Goal: Book appointment/travel/reservation

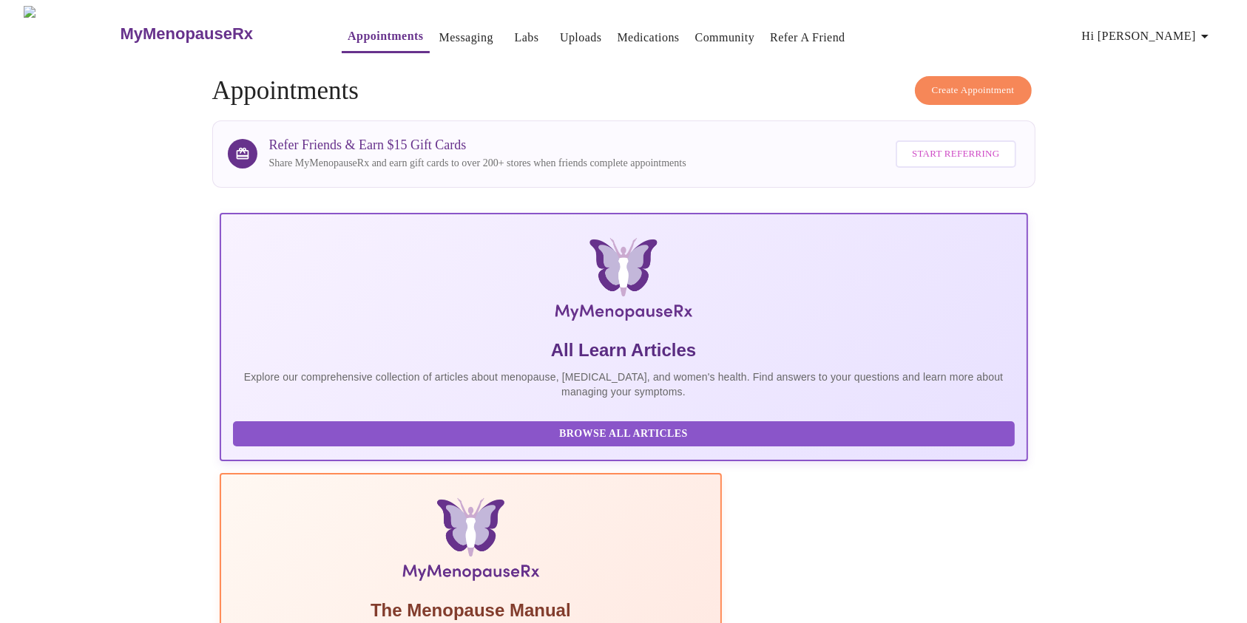
click at [444, 32] on link "Messaging" at bounding box center [466, 37] width 54 height 21
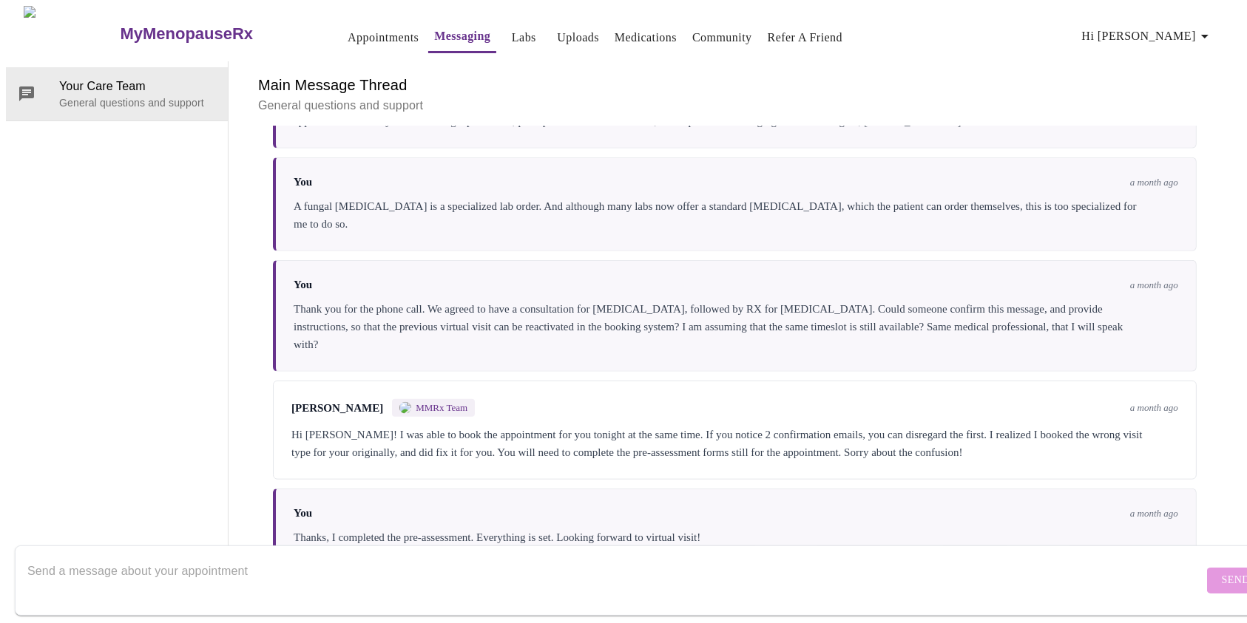
scroll to position [1526, 0]
click at [849, 557] on textarea "Send a message about your appointment" at bounding box center [615, 580] width 1176 height 47
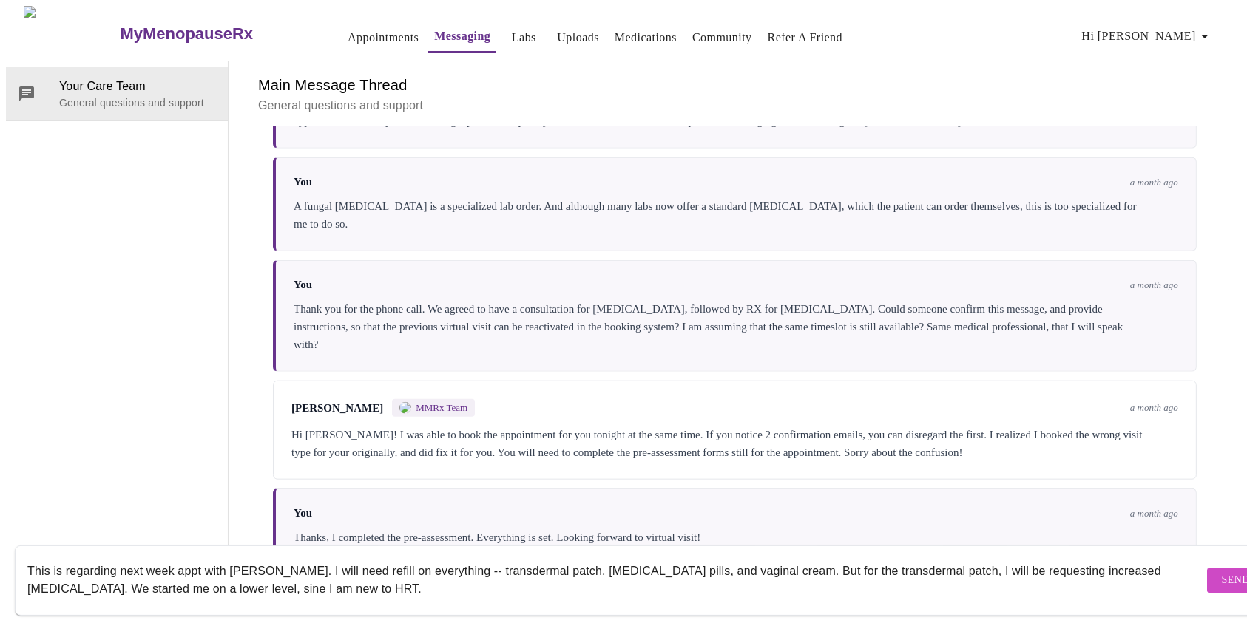
click at [212, 575] on textarea "This is regarding next week appt with Nurse Kelly. I will need refill on everyt…" at bounding box center [615, 580] width 1176 height 47
click at [356, 578] on textarea "This is regarding next week appt with Nurse Kelly. I will need refill on everyt…" at bounding box center [615, 580] width 1176 height 47
click at [789, 558] on textarea "This is regarding next week appt with Nurse Kelly. I will need refill on everyt…" at bounding box center [615, 580] width 1176 height 47
click at [347, 573] on textarea "This is regarding next week appt with Nurse Kelly. I will need refill on everyt…" at bounding box center [615, 580] width 1176 height 47
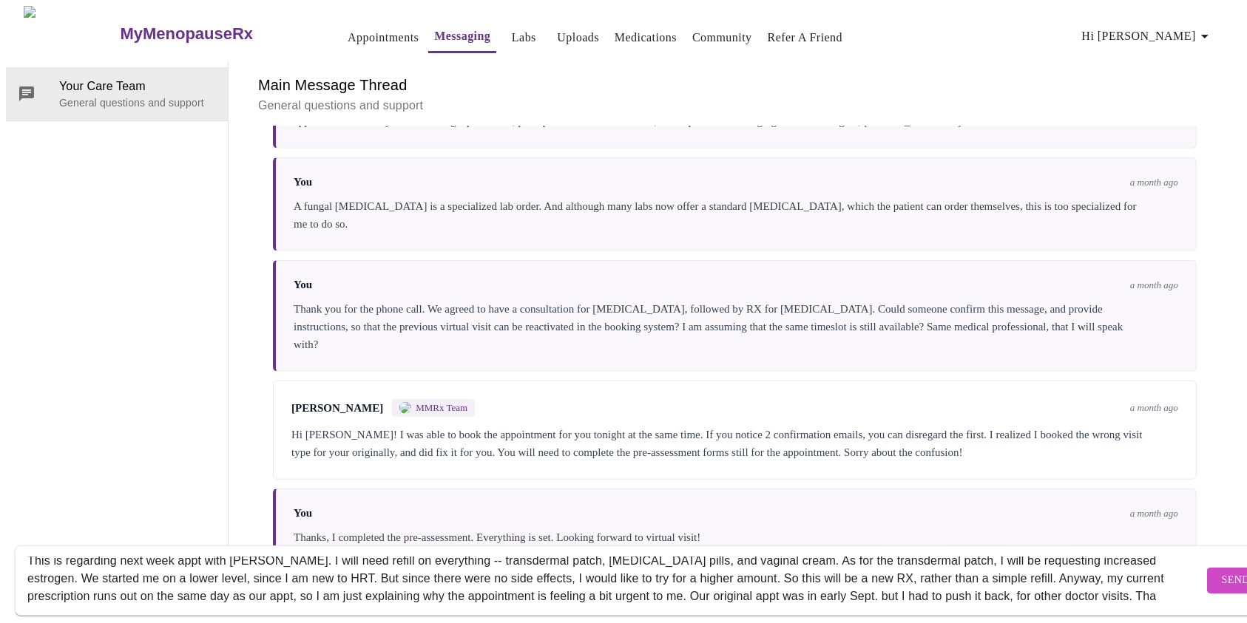
scroll to position [28, 0]
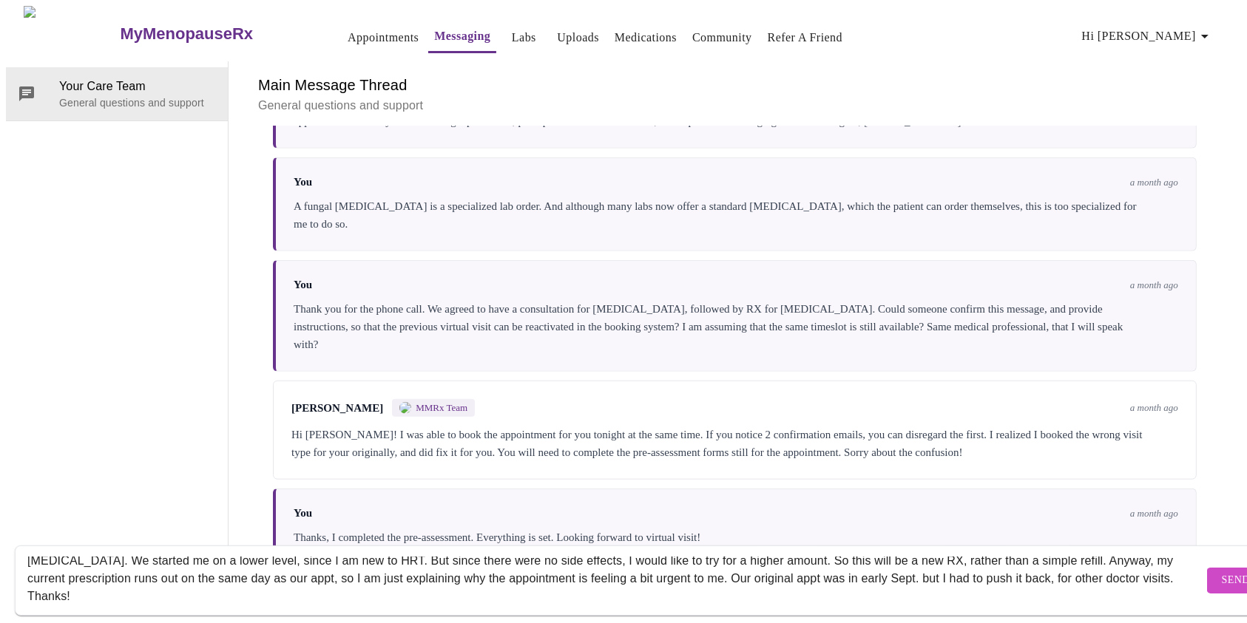
type textarea "This is regarding next week appt with [PERSON_NAME]. I will need refill on ever…"
click at [1222, 572] on span "Send" at bounding box center [1236, 581] width 28 height 18
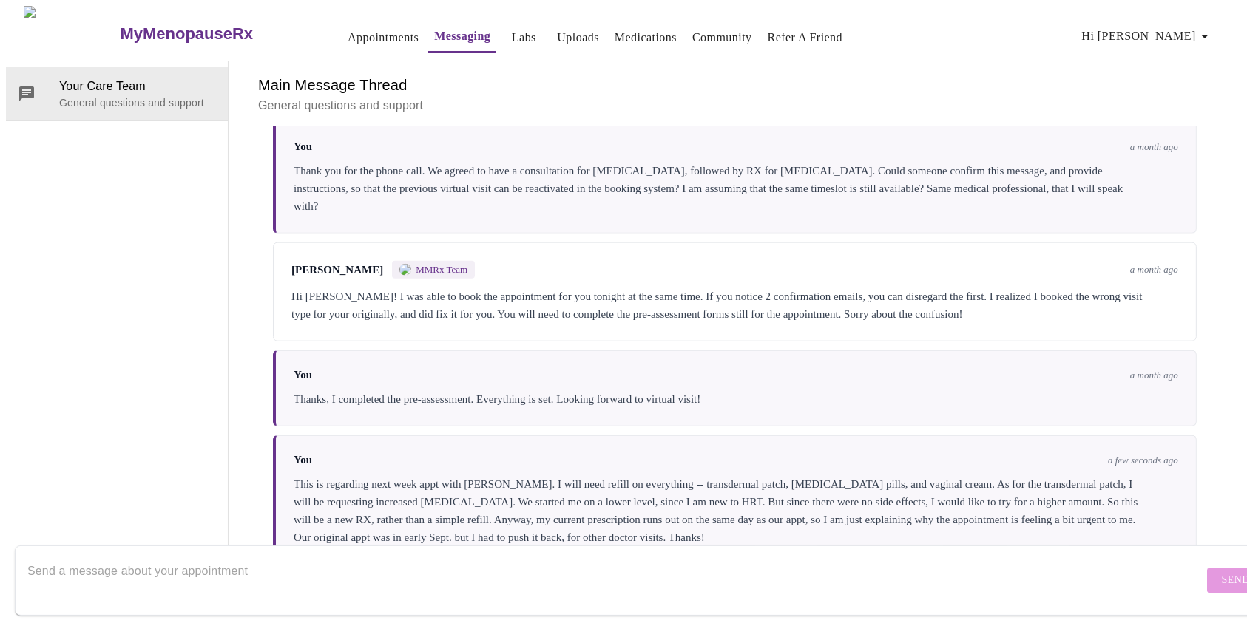
scroll to position [0, 0]
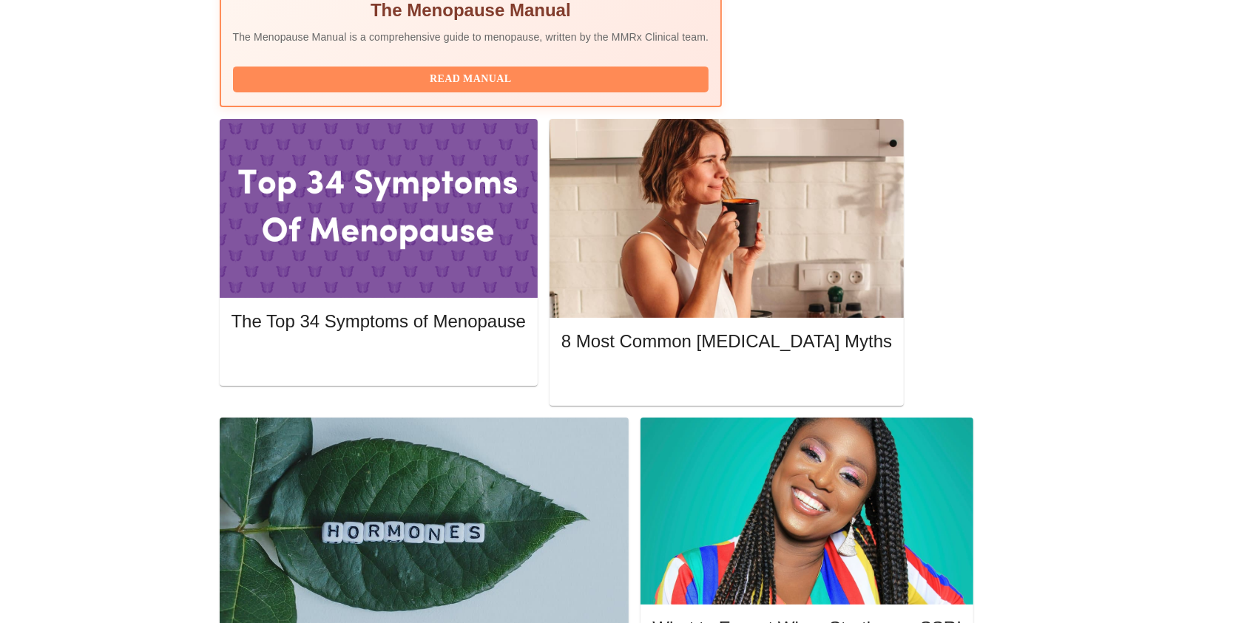
scroll to position [572, 0]
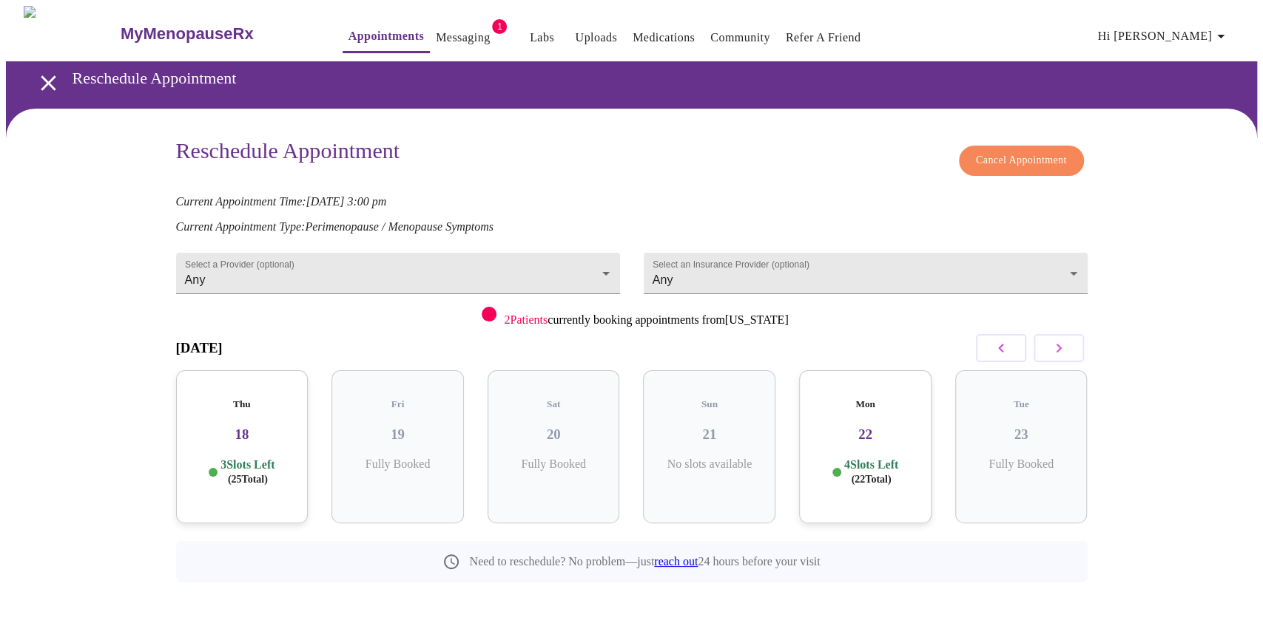
click at [1060, 336] on button "button" at bounding box center [1058, 348] width 50 height 28
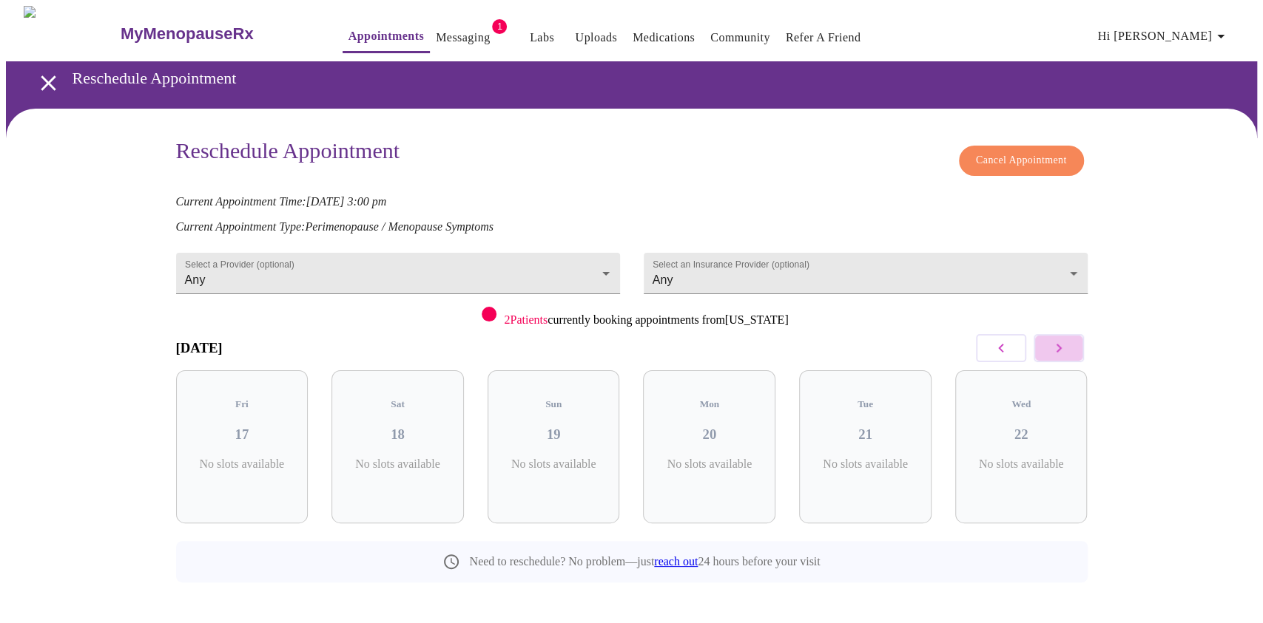
click at [1060, 336] on button "button" at bounding box center [1058, 348] width 50 height 28
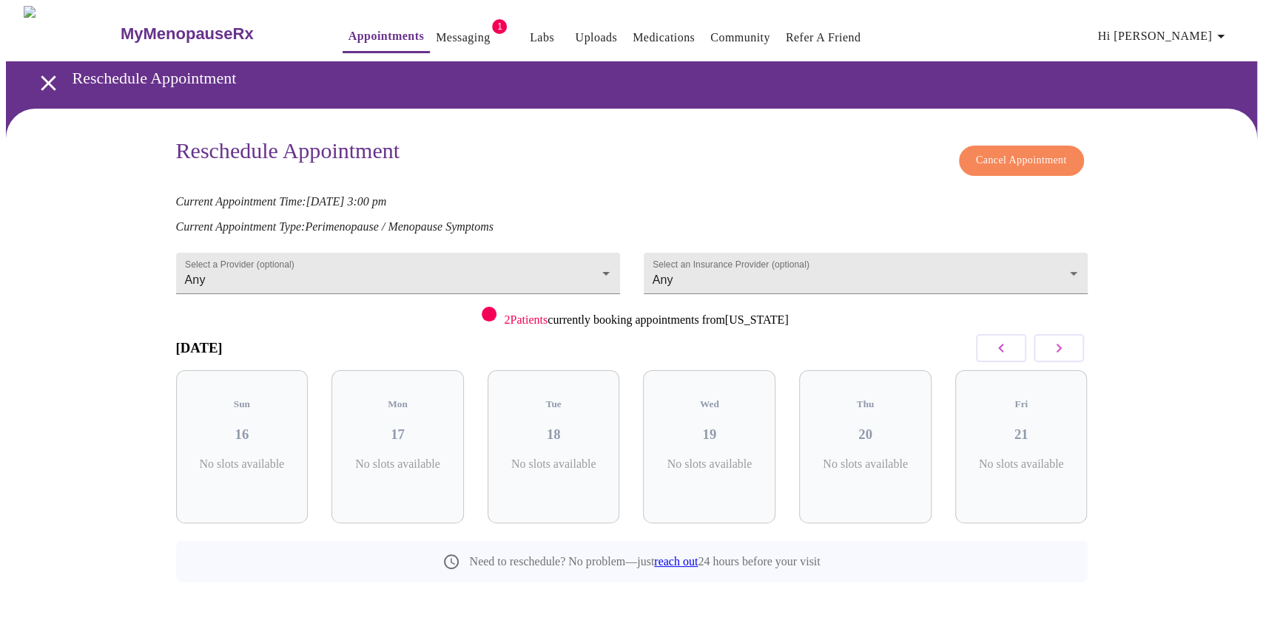
click at [1060, 336] on button "button" at bounding box center [1058, 348] width 50 height 28
click at [1012, 343] on button "button" at bounding box center [1001, 348] width 50 height 28
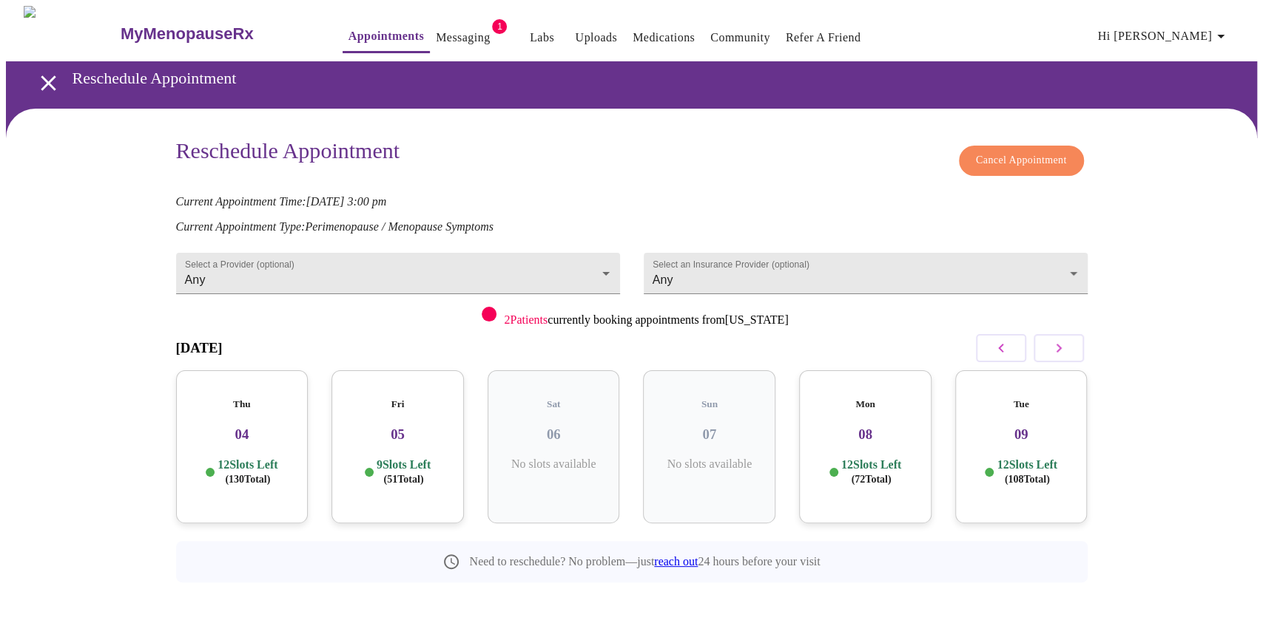
click at [1022, 427] on h3 "09" at bounding box center [1021, 435] width 109 height 16
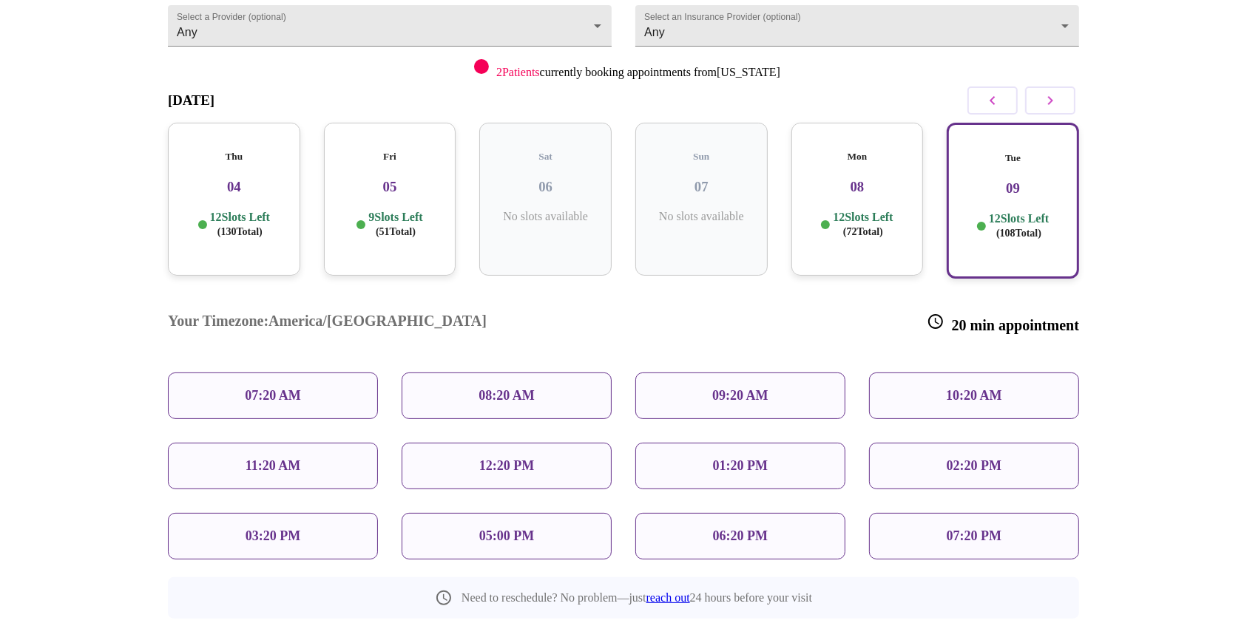
scroll to position [267, 0]
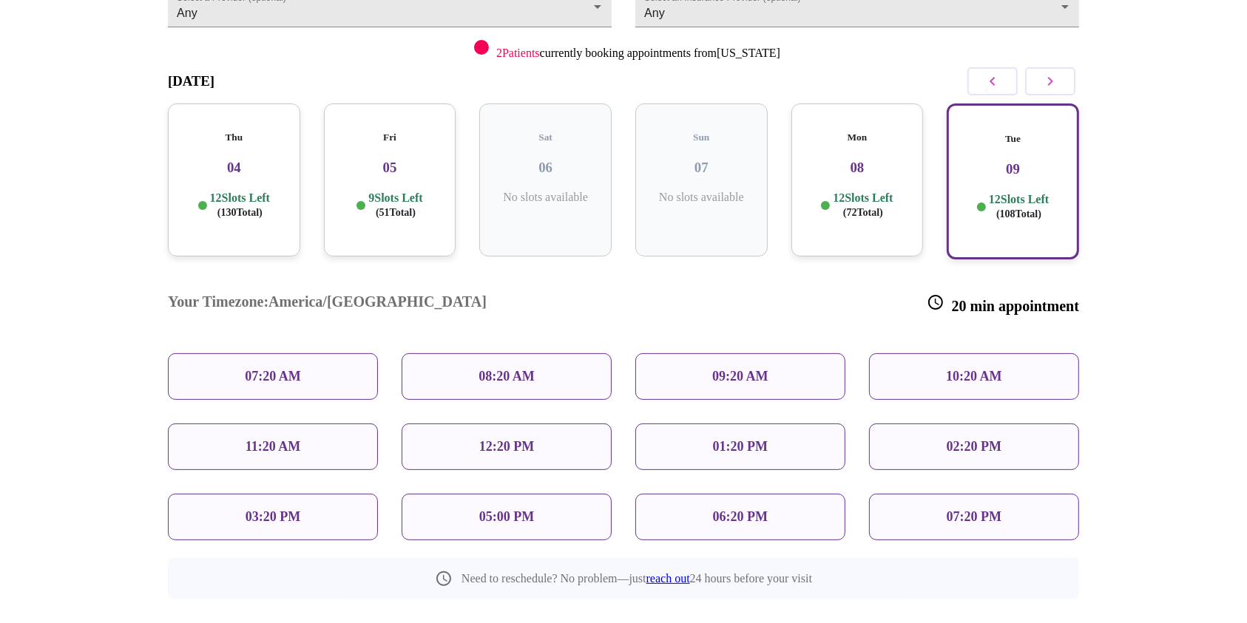
click at [994, 369] on p "10:20 AM" at bounding box center [974, 377] width 56 height 16
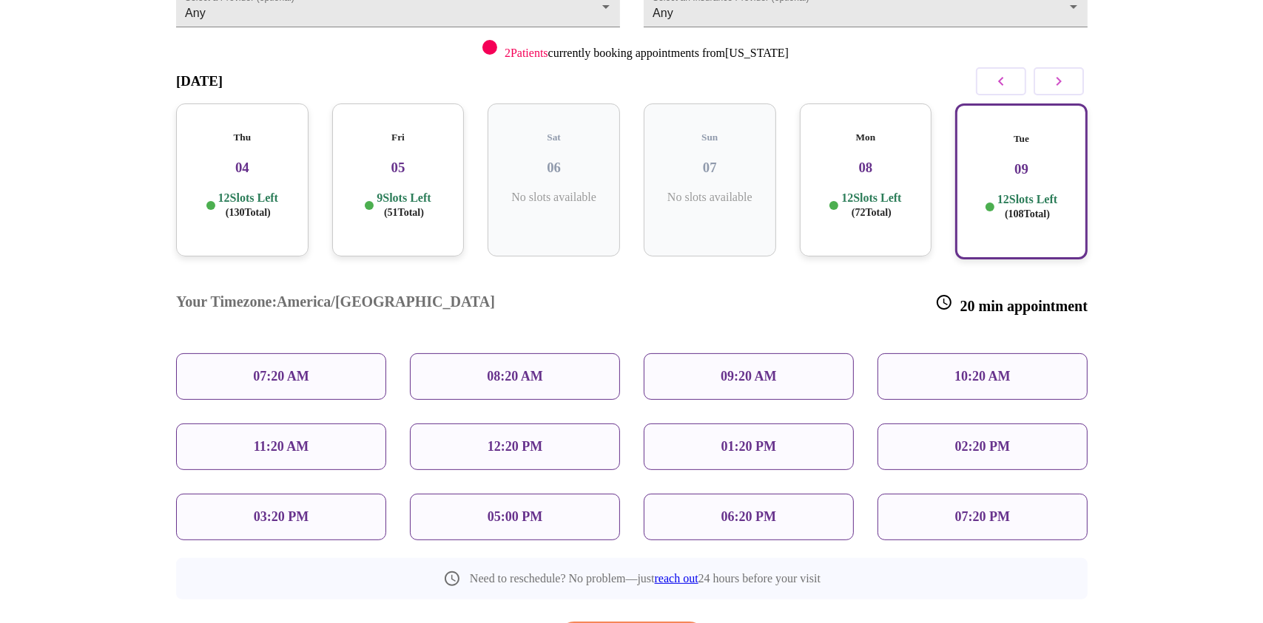
scroll to position [326, 0]
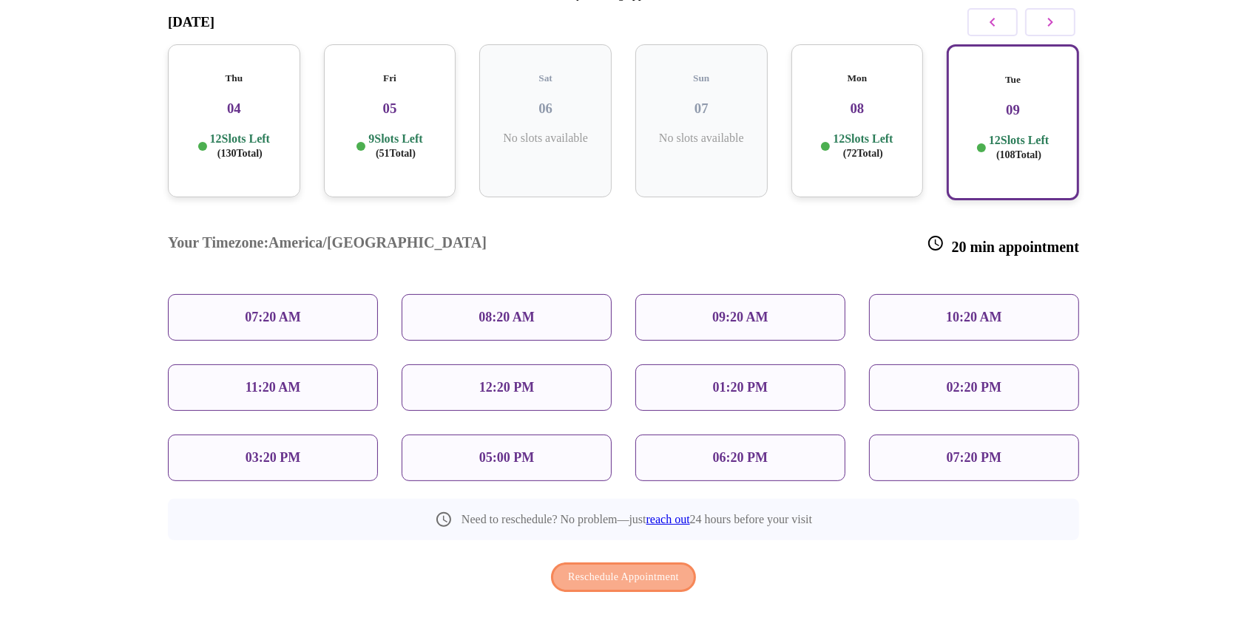
click at [622, 569] on span "Reschedule Appointment" at bounding box center [623, 578] width 111 height 18
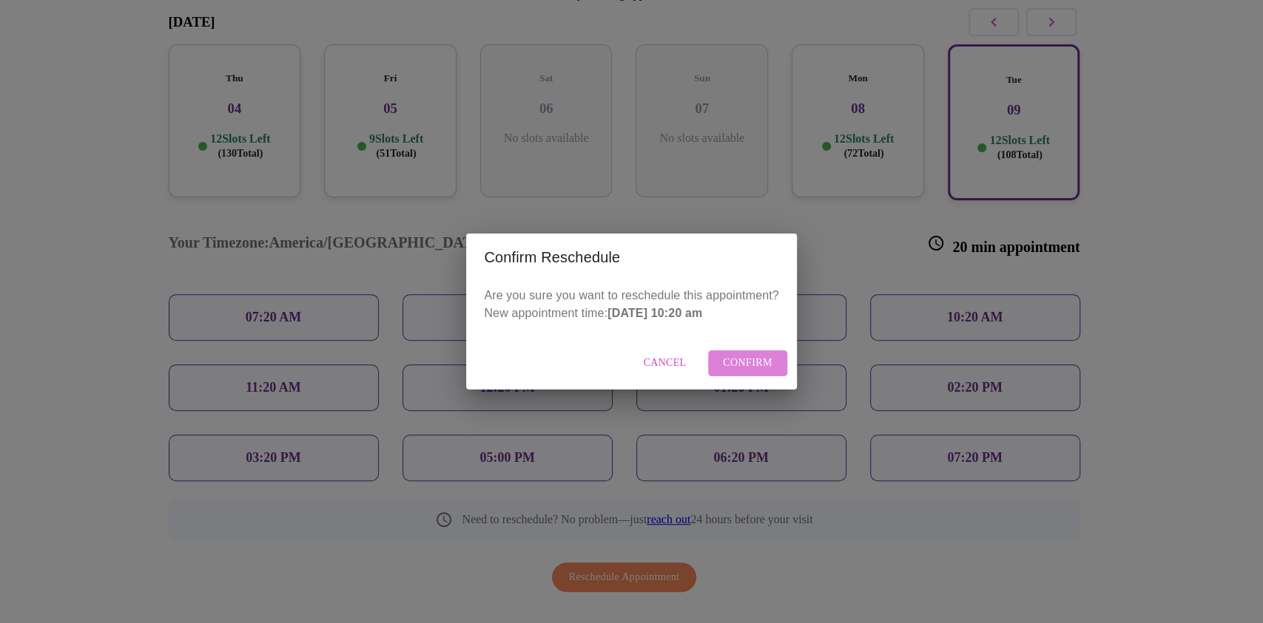
click at [738, 362] on span "Confirm" at bounding box center [748, 363] width 50 height 18
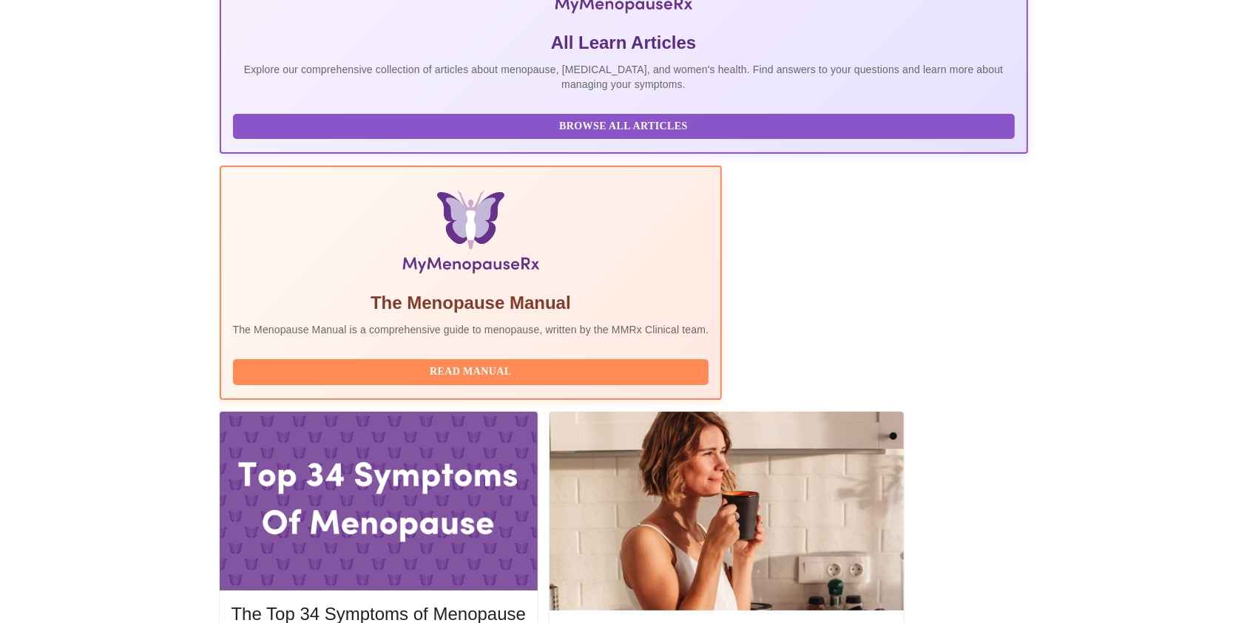
scroll to position [311, 0]
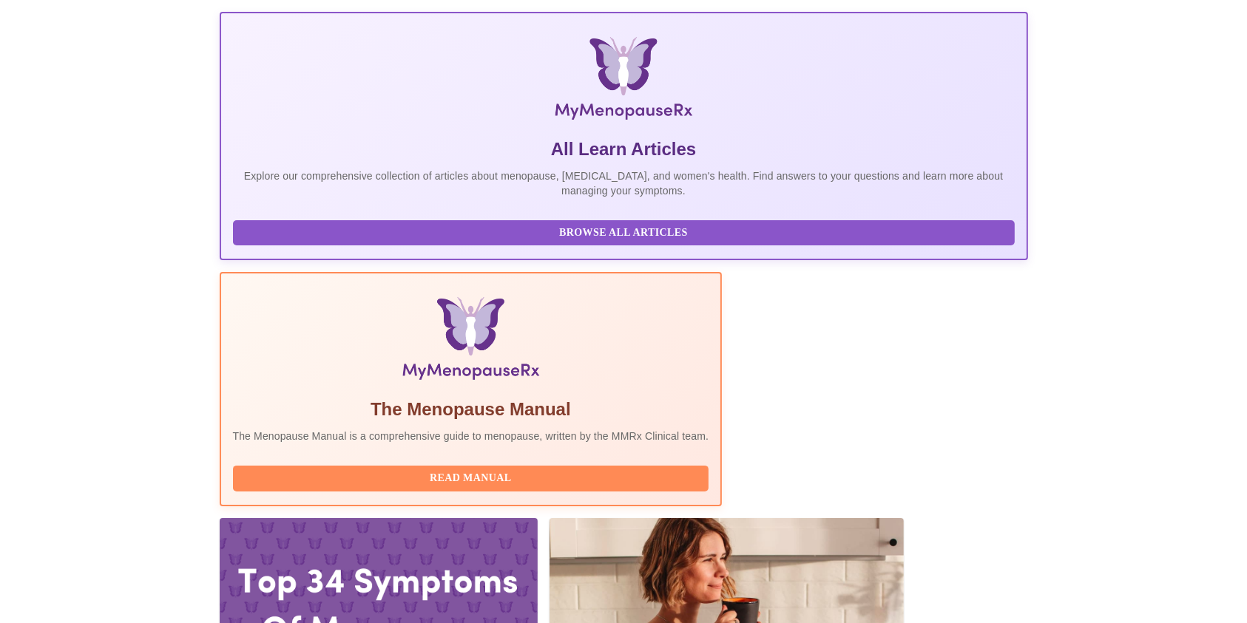
scroll to position [0, 0]
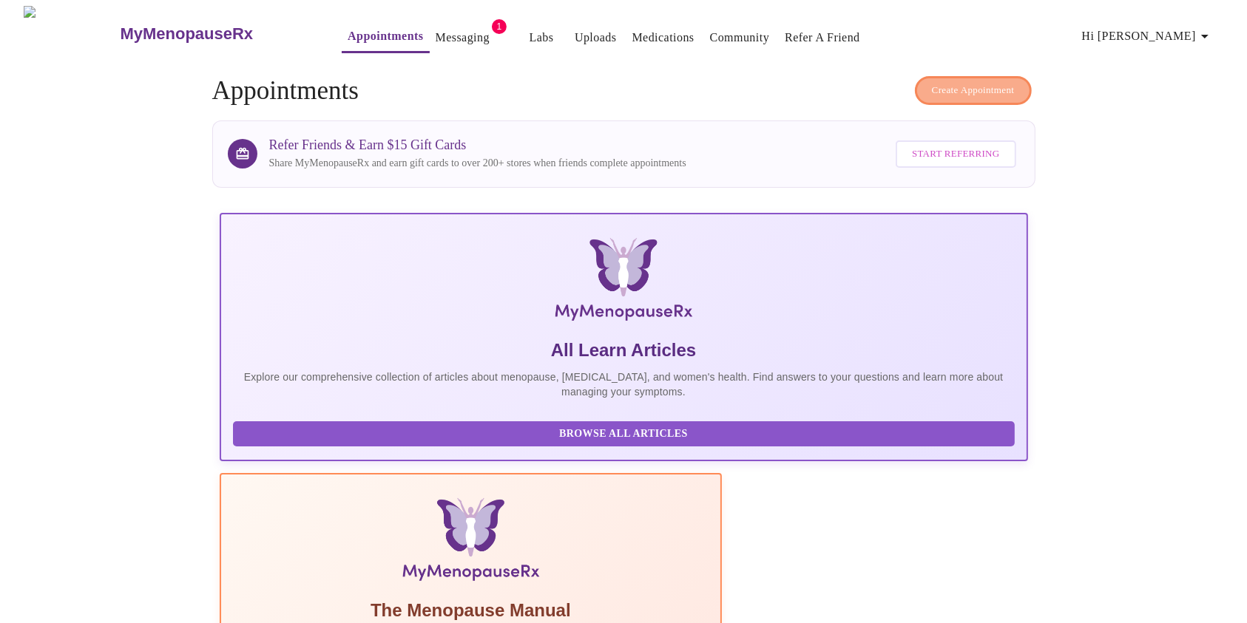
click at [1002, 82] on span "Create Appointment" at bounding box center [973, 90] width 83 height 17
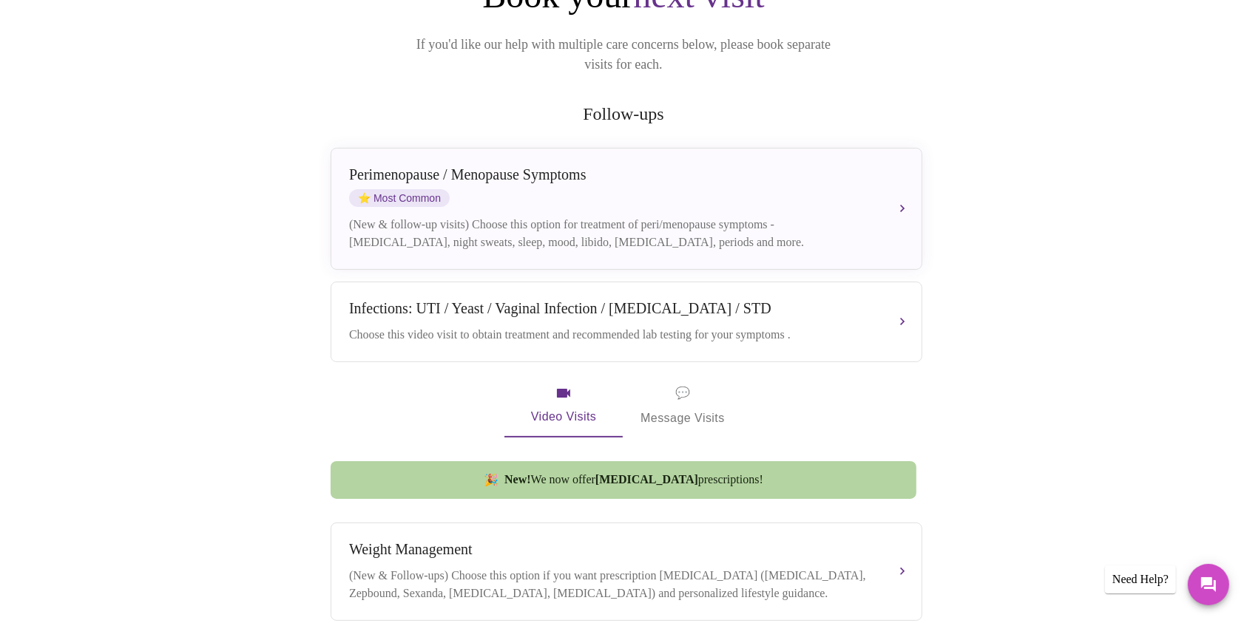
scroll to position [195, 0]
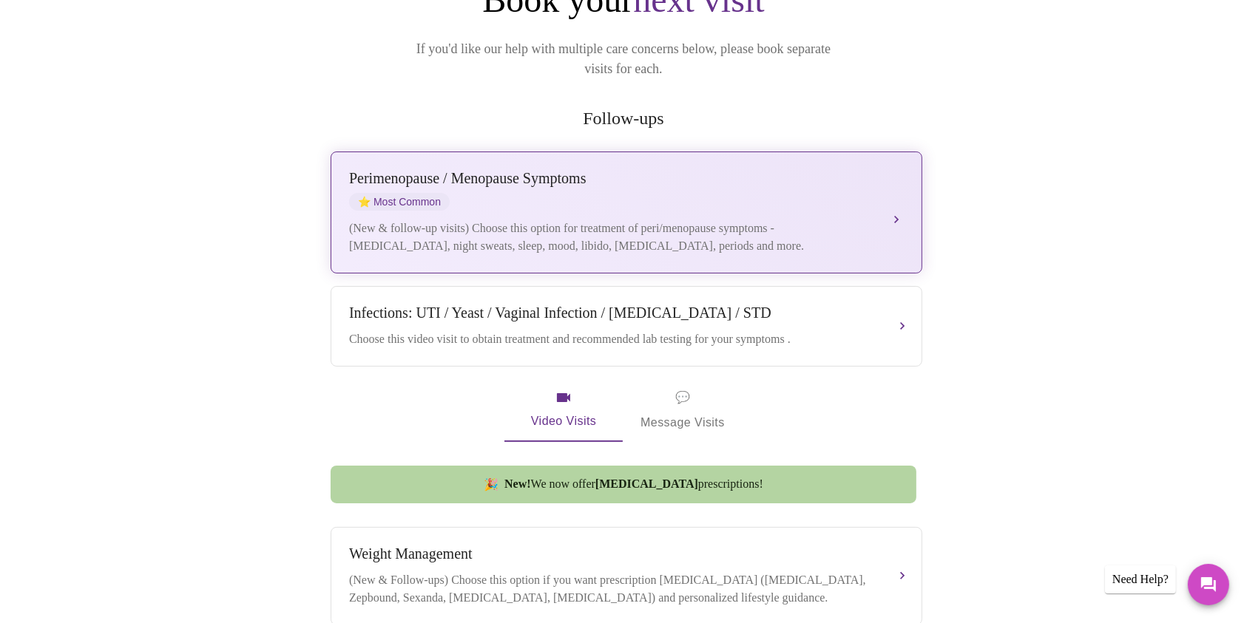
click at [774, 170] on div "Perimenopause / Menopause Symptoms ⭐ Most Common" at bounding box center [611, 190] width 525 height 41
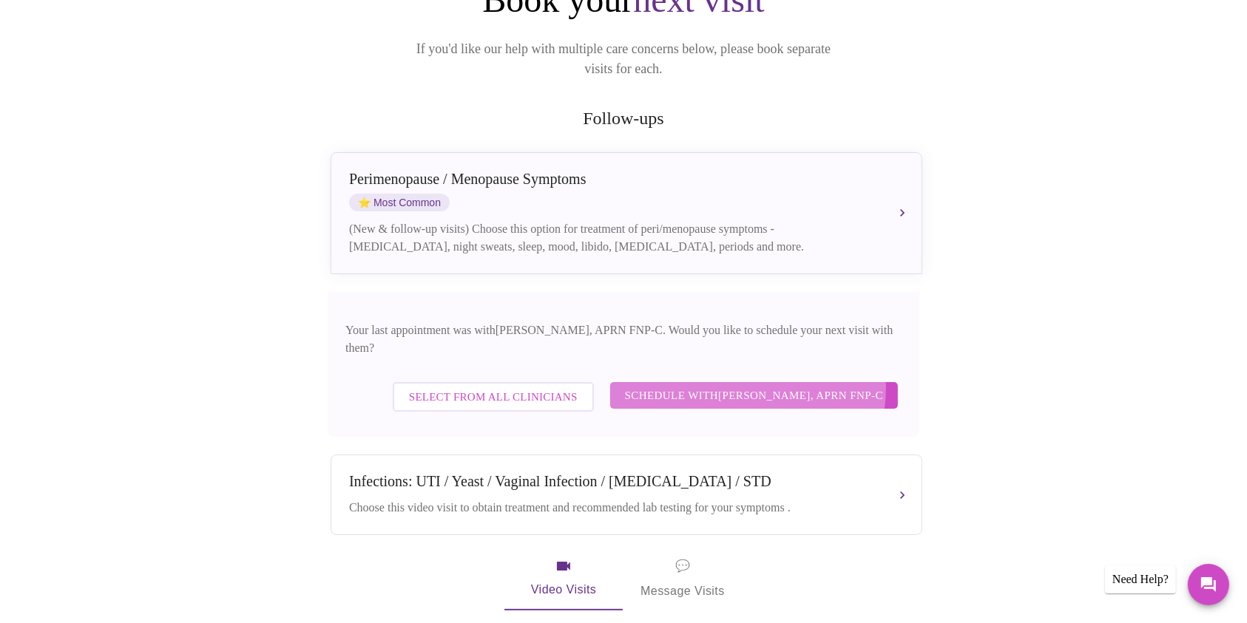
click at [761, 386] on span "Schedule with Kelly Perisin, APRN FNP-C" at bounding box center [754, 395] width 258 height 19
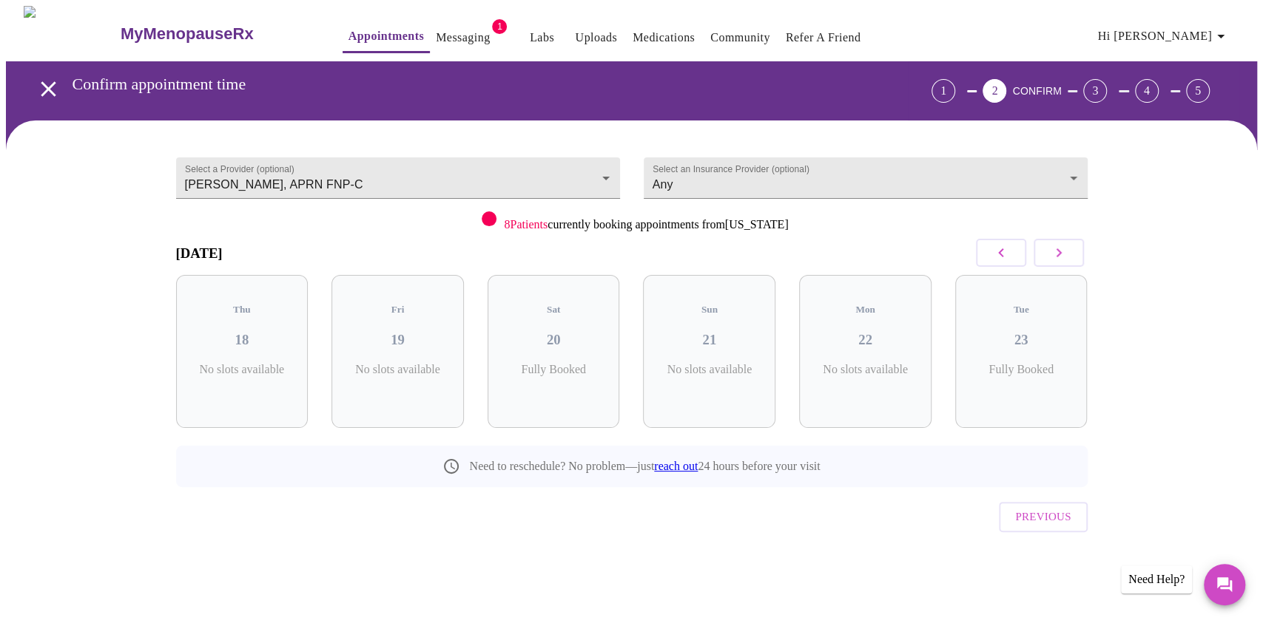
click at [1053, 254] on icon "button" at bounding box center [1059, 253] width 18 height 18
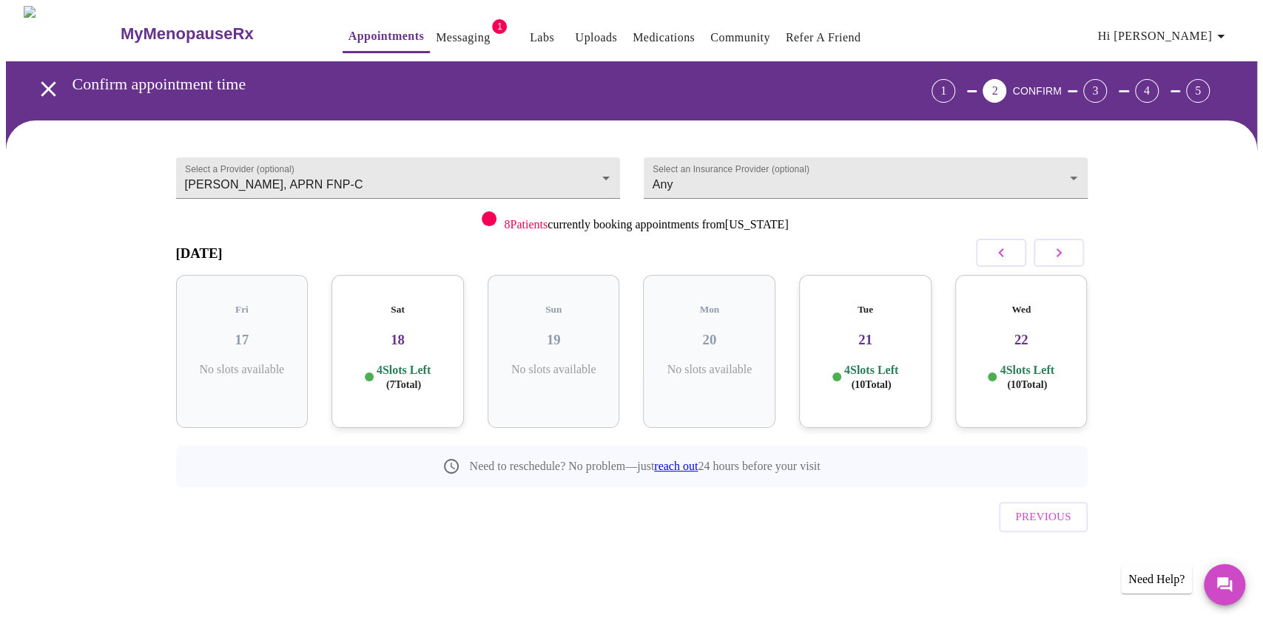
click at [1053, 254] on icon "button" at bounding box center [1059, 253] width 18 height 18
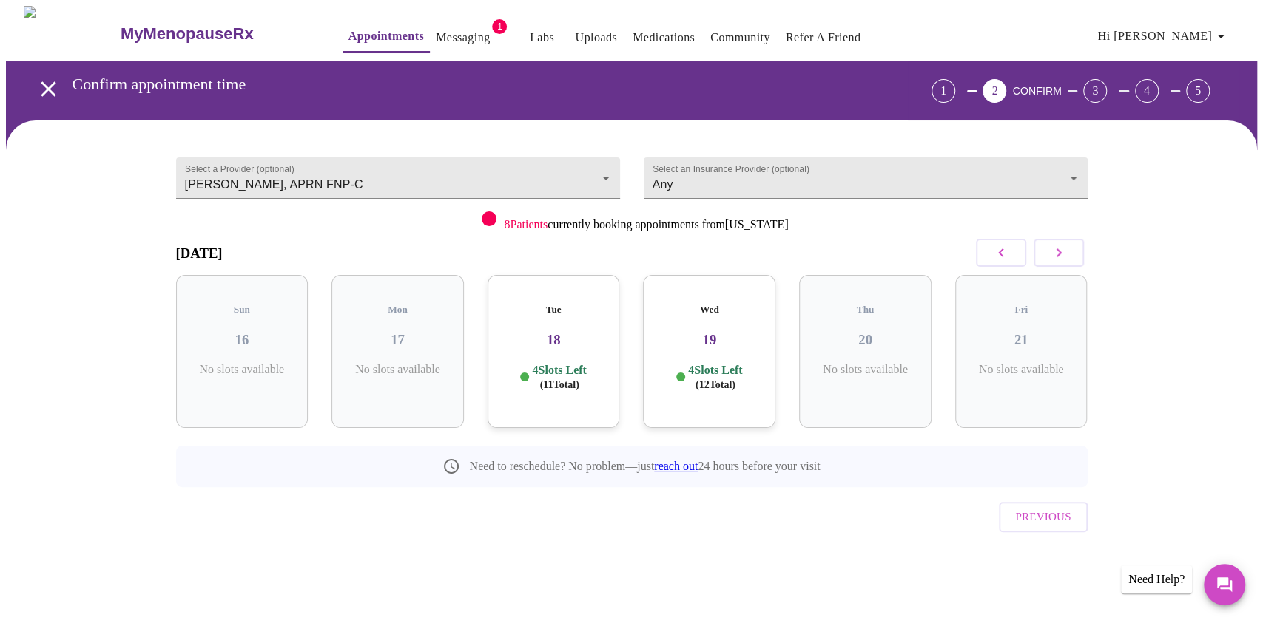
click at [1053, 254] on icon "button" at bounding box center [1059, 253] width 18 height 18
click at [1011, 255] on button "button" at bounding box center [1001, 253] width 50 height 28
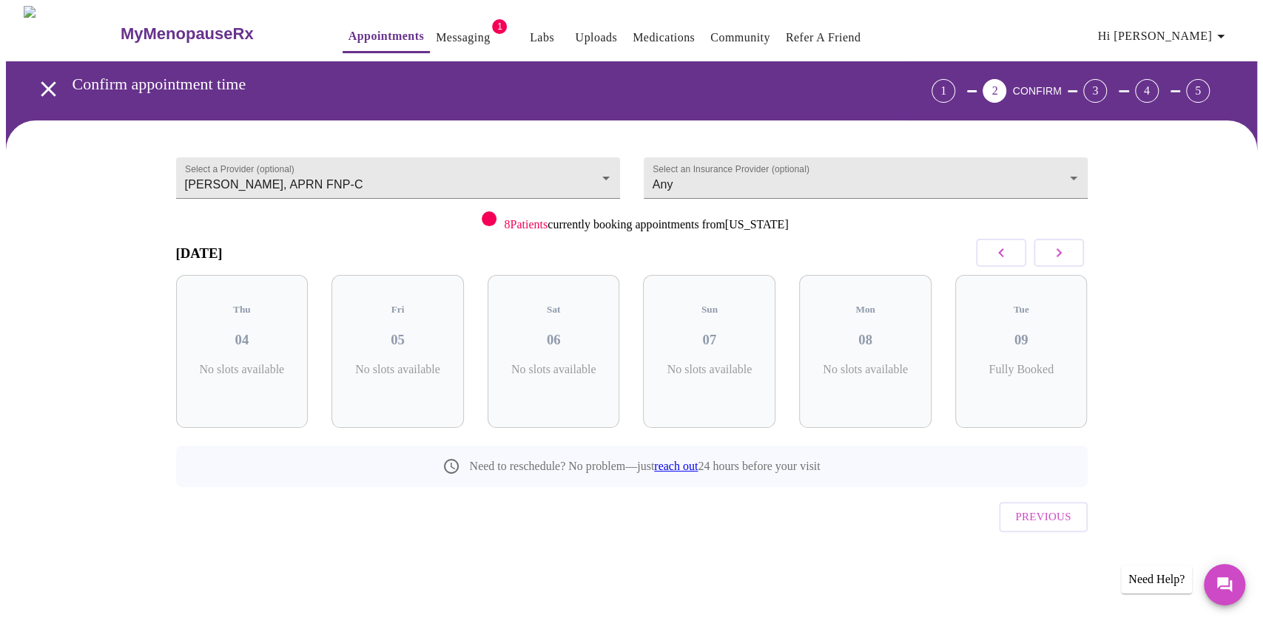
click at [1055, 255] on icon "button" at bounding box center [1059, 253] width 18 height 18
click at [252, 332] on h3 "10" at bounding box center [242, 340] width 109 height 16
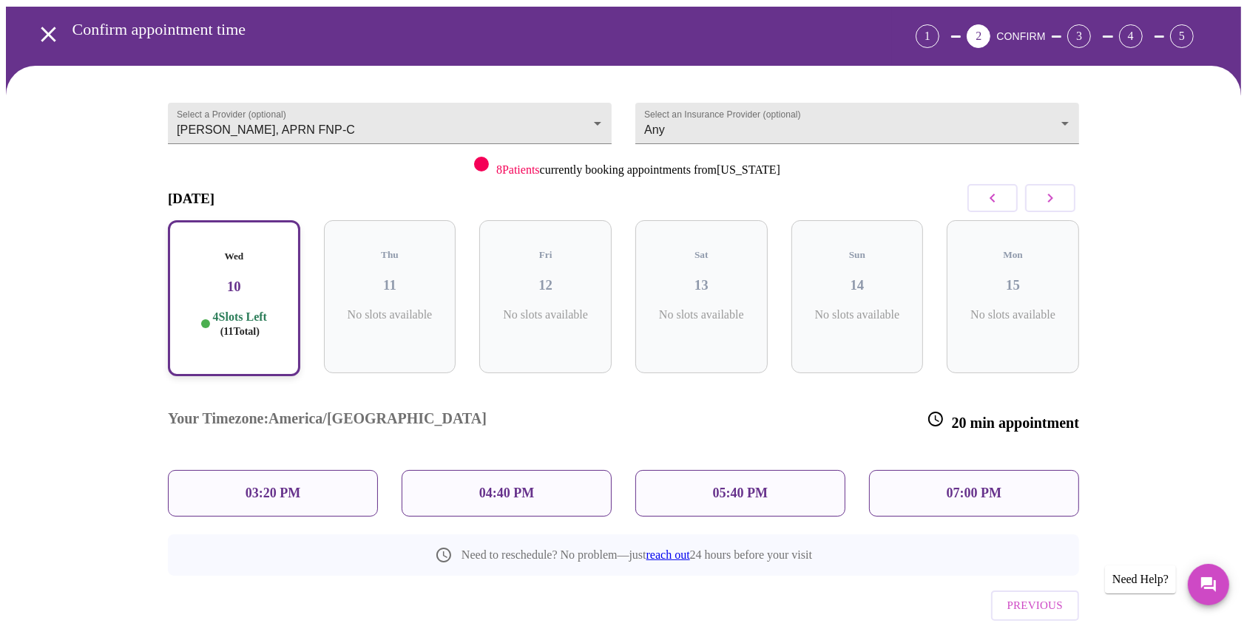
scroll to position [68, 0]
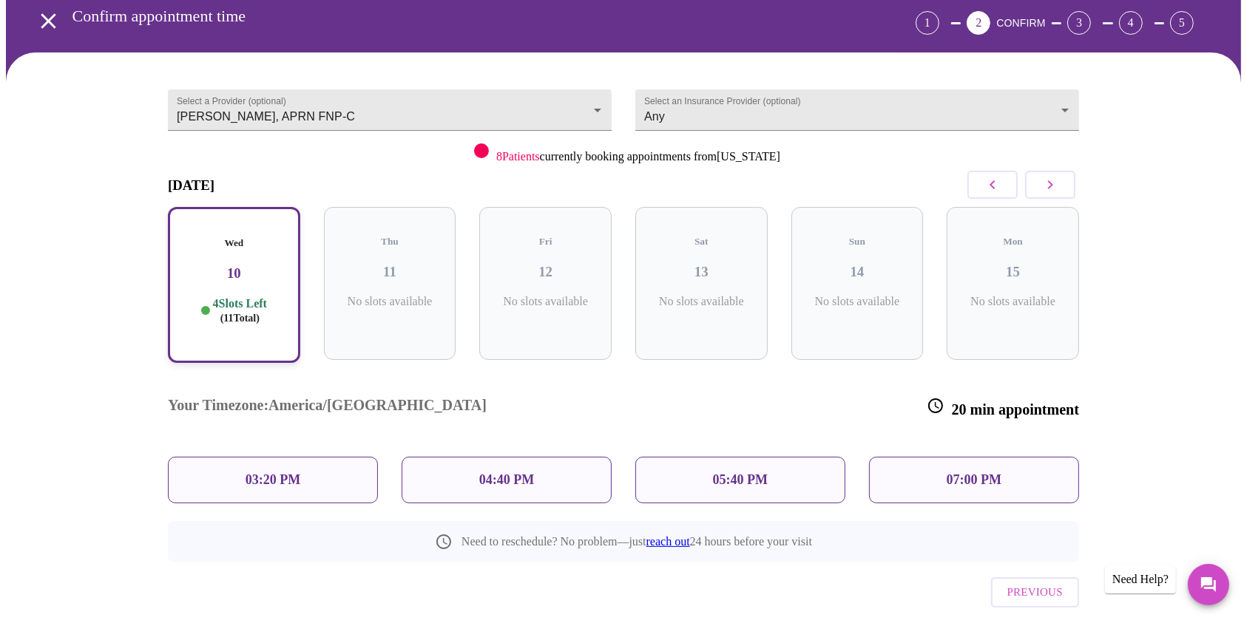
click at [339, 457] on div "03:20 PM" at bounding box center [273, 480] width 210 height 47
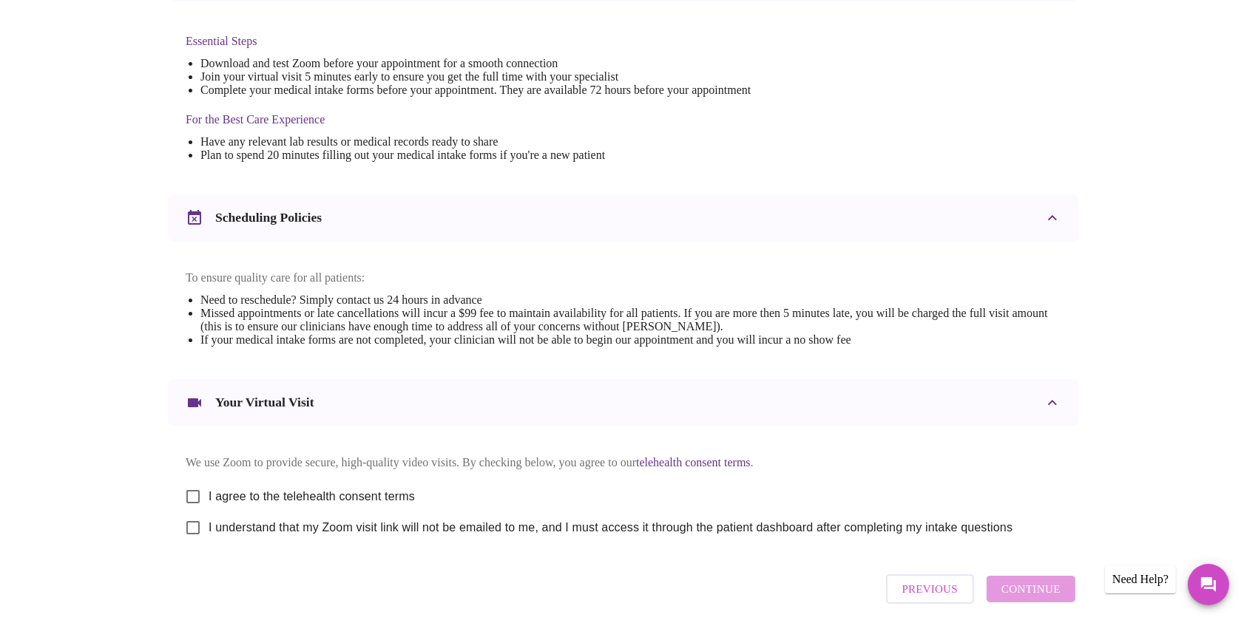
scroll to position [408, 0]
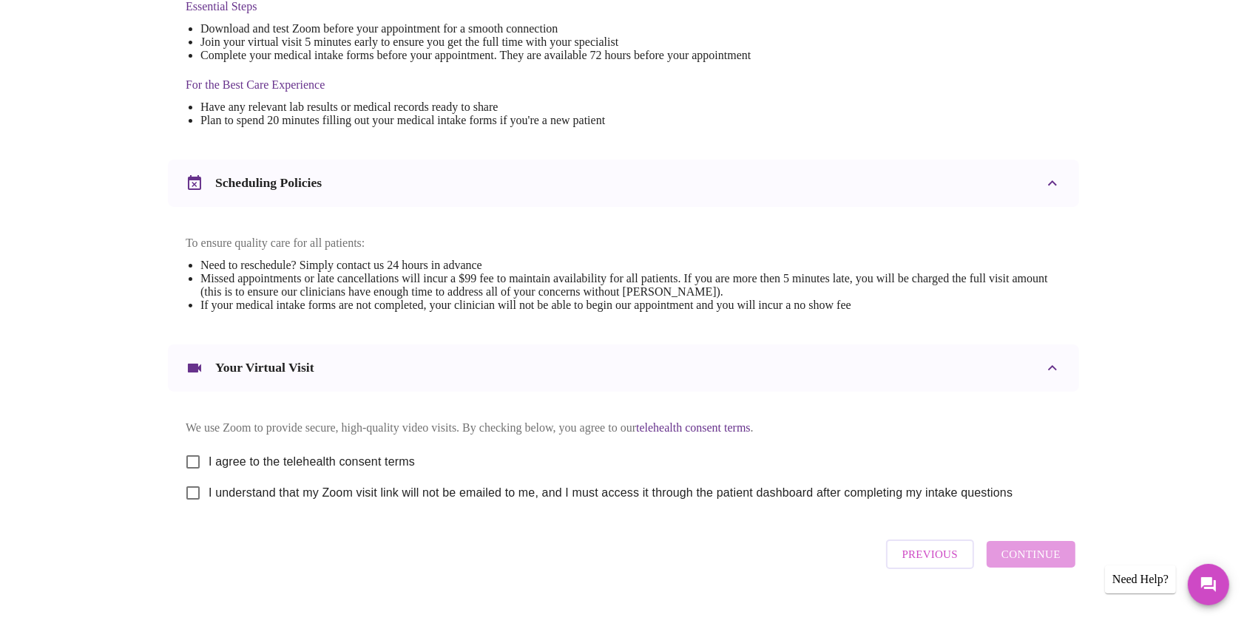
click at [193, 469] on input "I agree to the telehealth consent terms" at bounding box center [193, 462] width 31 height 31
checkbox input "true"
click at [196, 507] on input "I understand that my Zoom visit link will not be emailed to me, and I must acce…" at bounding box center [193, 493] width 31 height 31
checkbox input "true"
click at [1033, 564] on span "Continue" at bounding box center [1030, 554] width 59 height 19
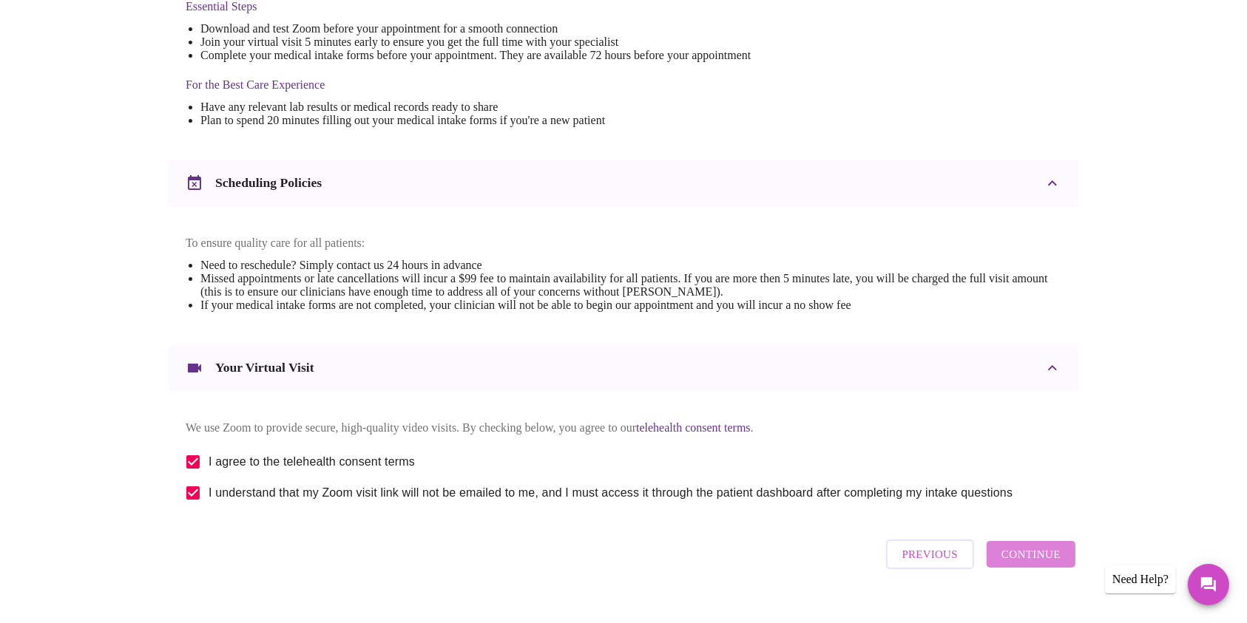
scroll to position [6, 0]
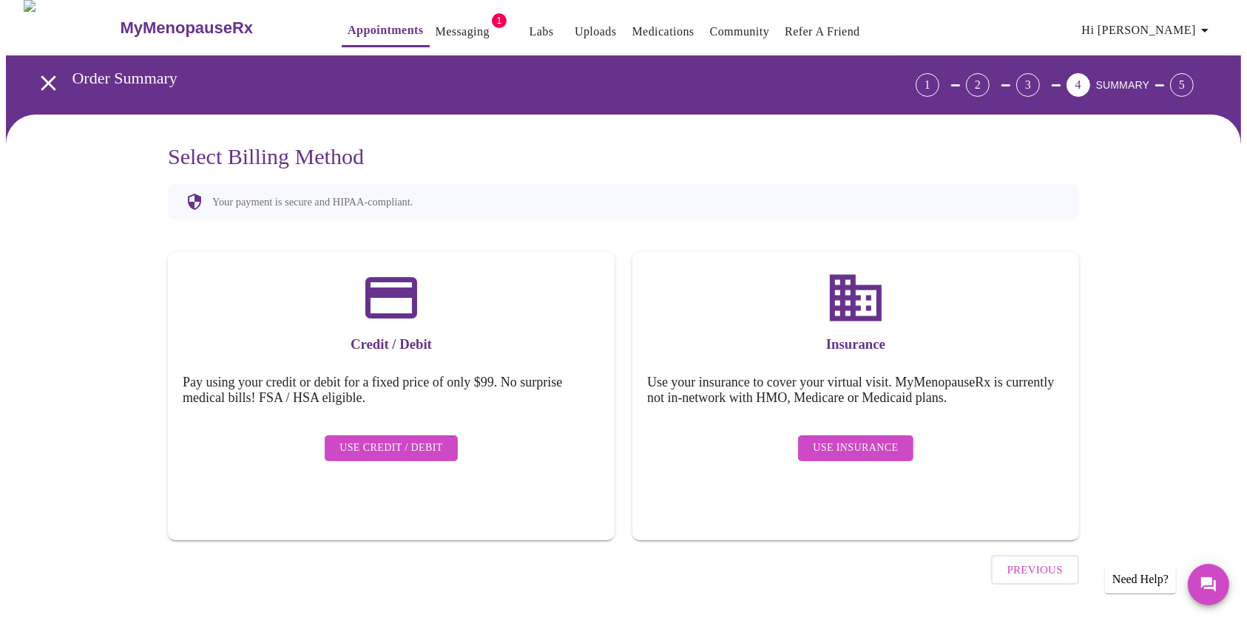
click at [859, 439] on span "Use Insurance" at bounding box center [855, 448] width 85 height 18
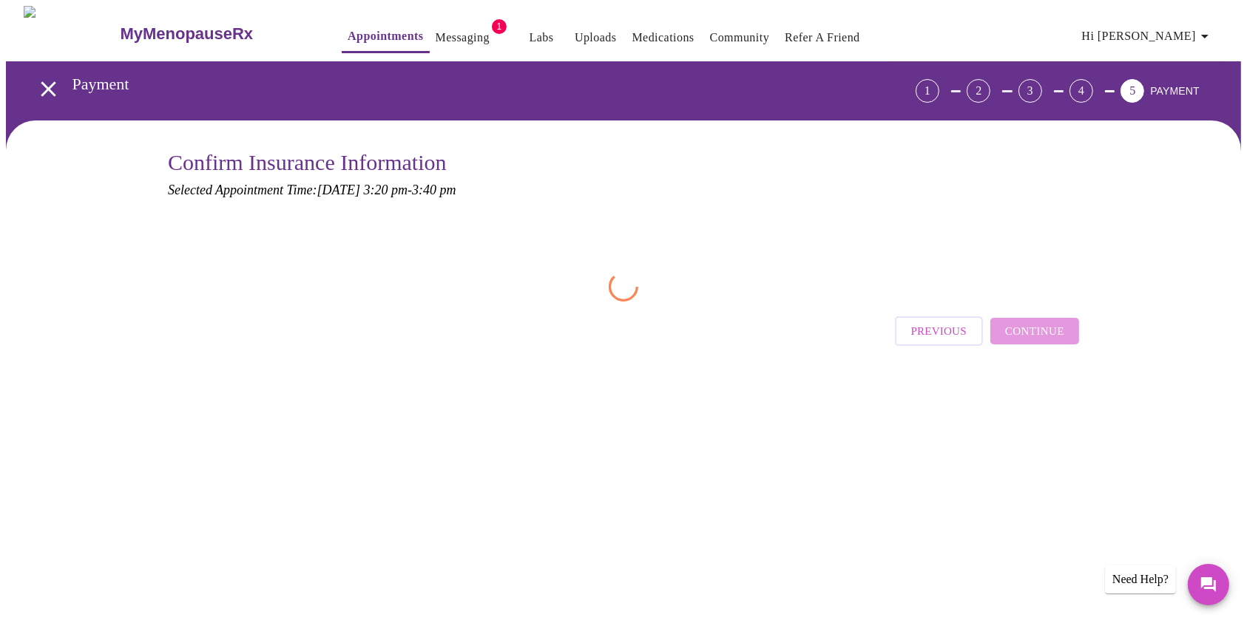
scroll to position [0, 0]
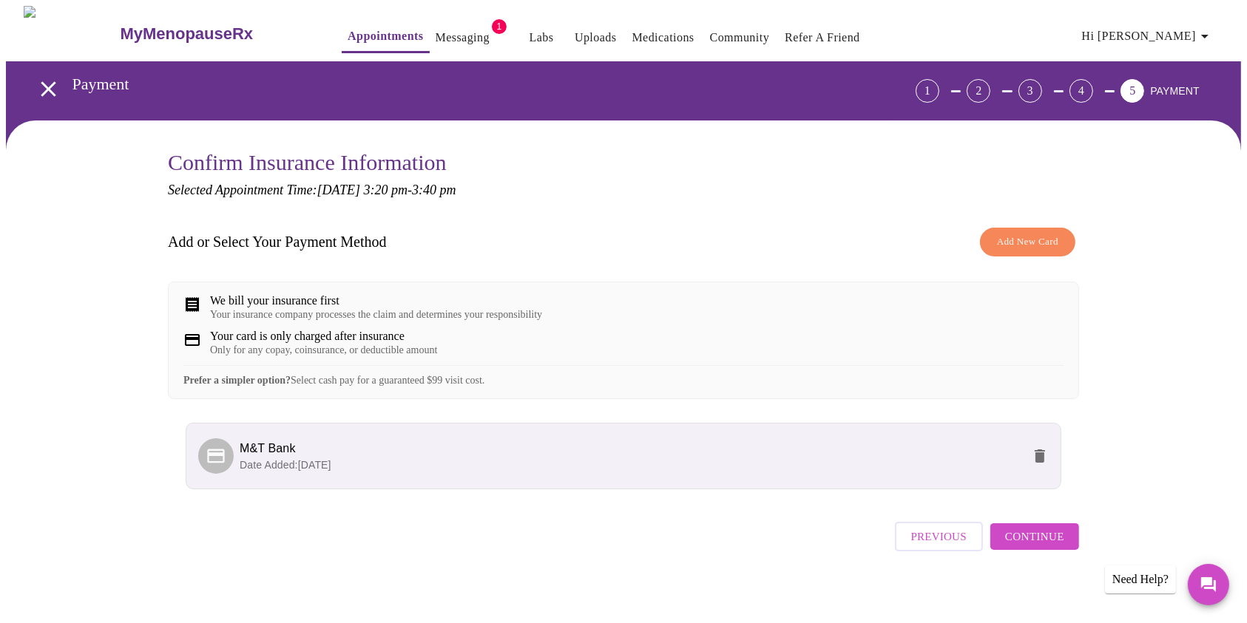
click at [1045, 547] on span "Continue" at bounding box center [1034, 536] width 59 height 19
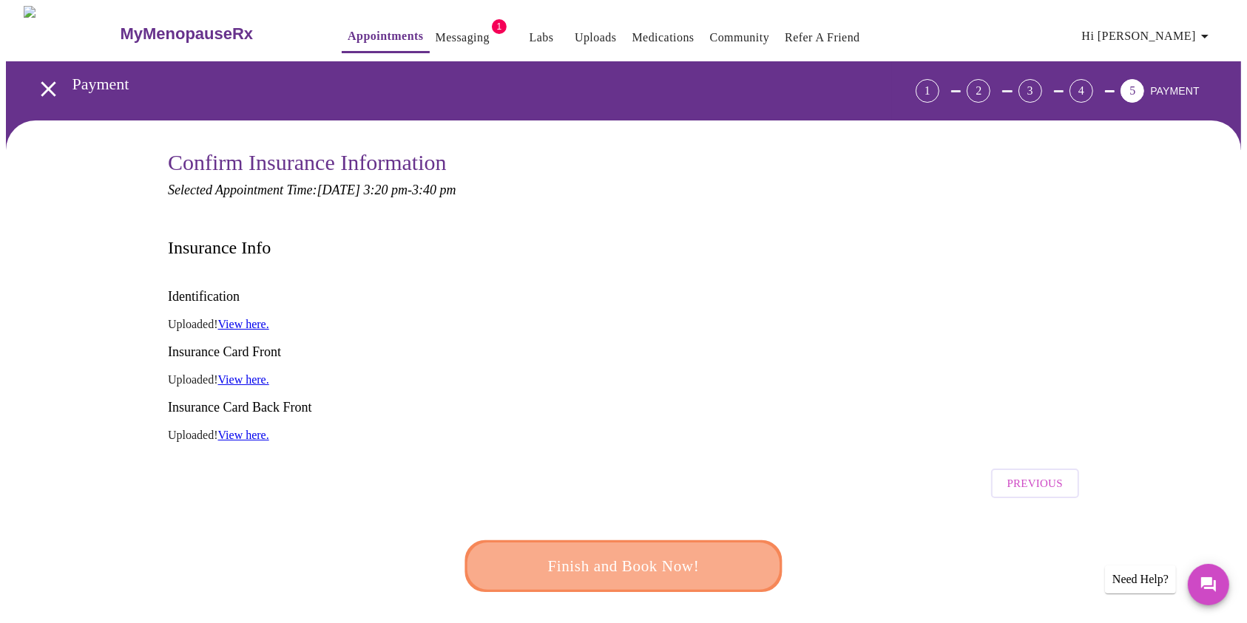
click at [659, 553] on span "Finish and Book Now!" at bounding box center [624, 566] width 274 height 27
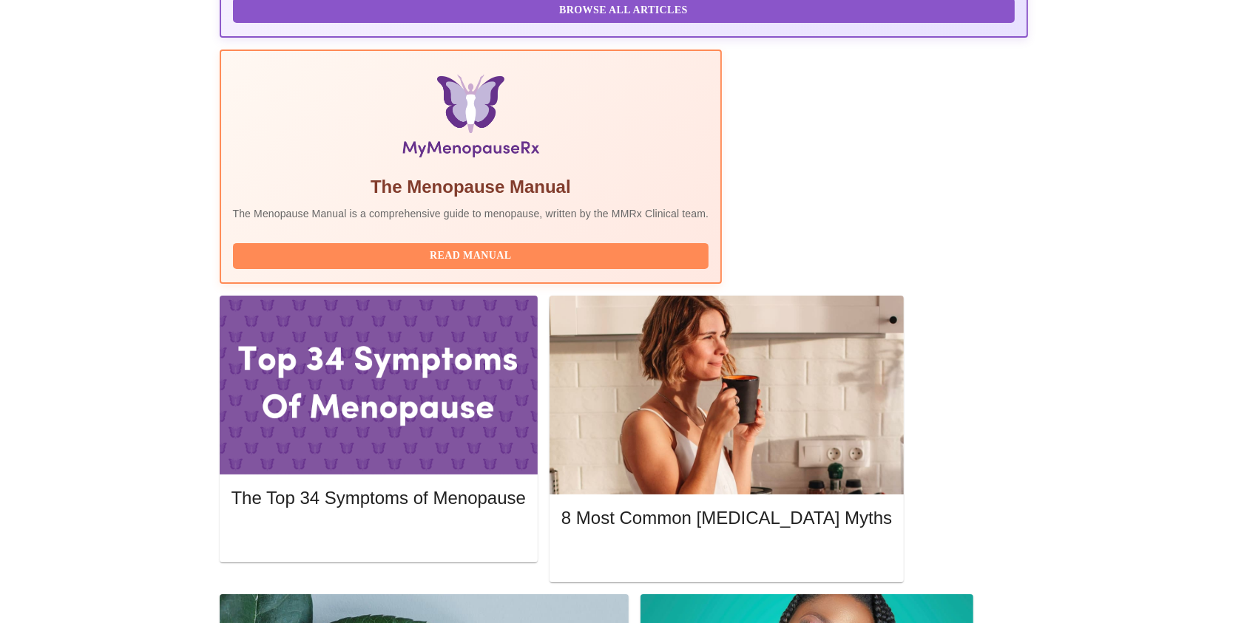
scroll to position [426, 0]
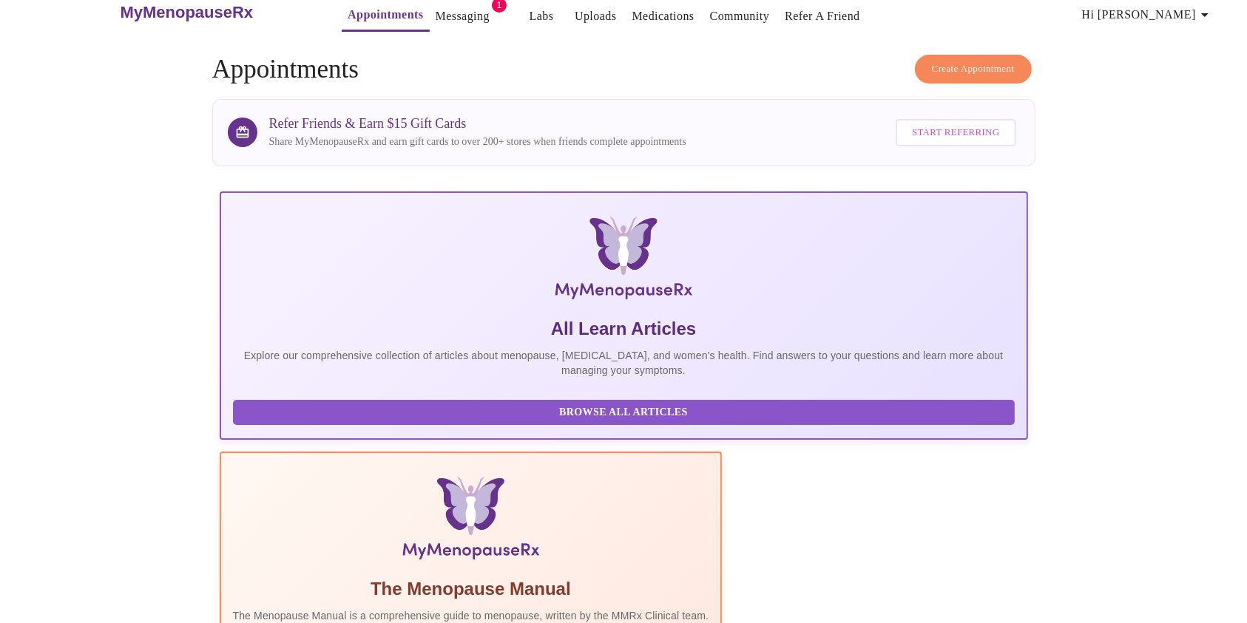
scroll to position [0, 0]
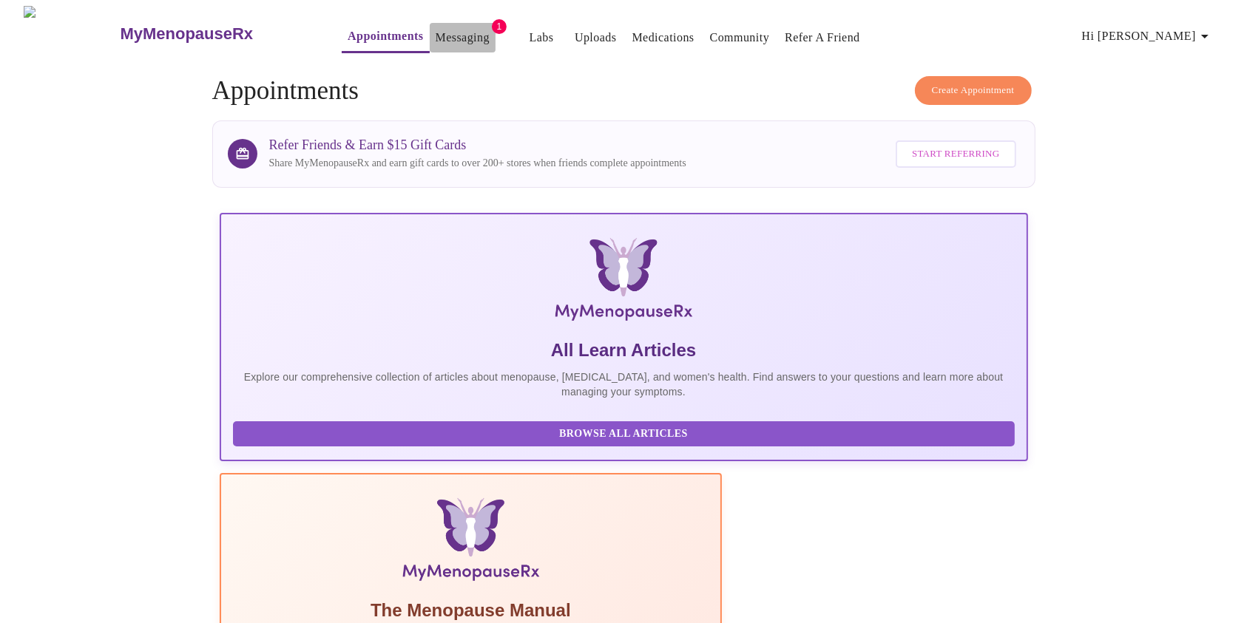
click at [436, 31] on link "Messaging" at bounding box center [463, 37] width 54 height 21
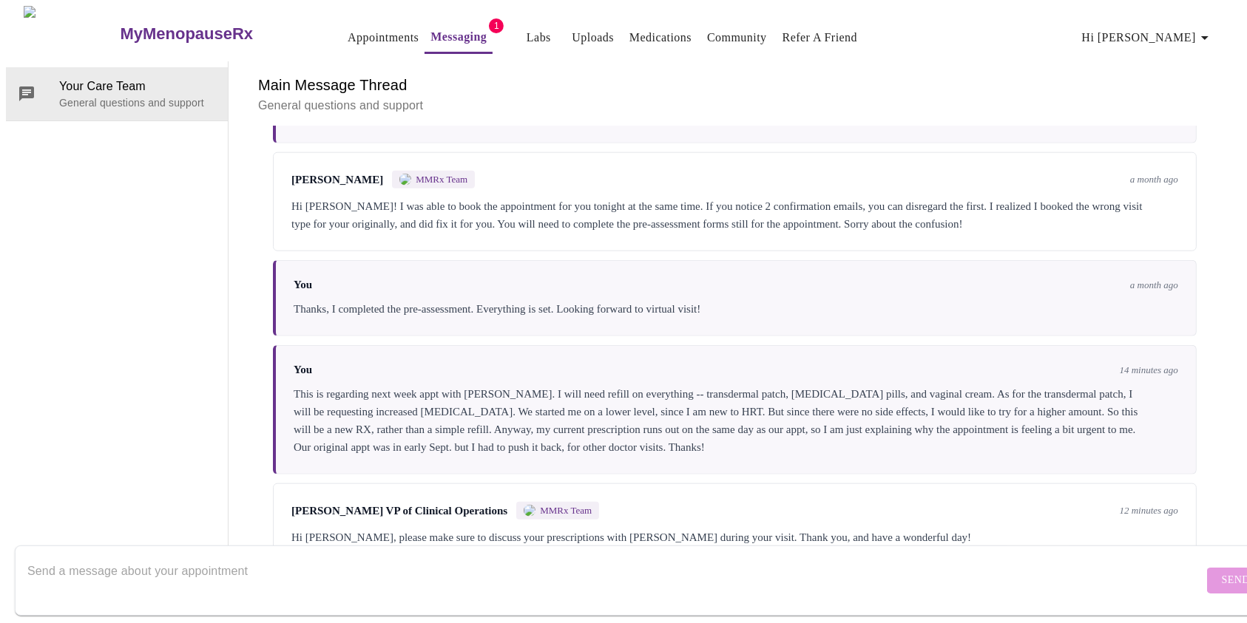
scroll to position [1761, 0]
click at [876, 557] on textarea "Send a message about your appointment" at bounding box center [615, 580] width 1176 height 47
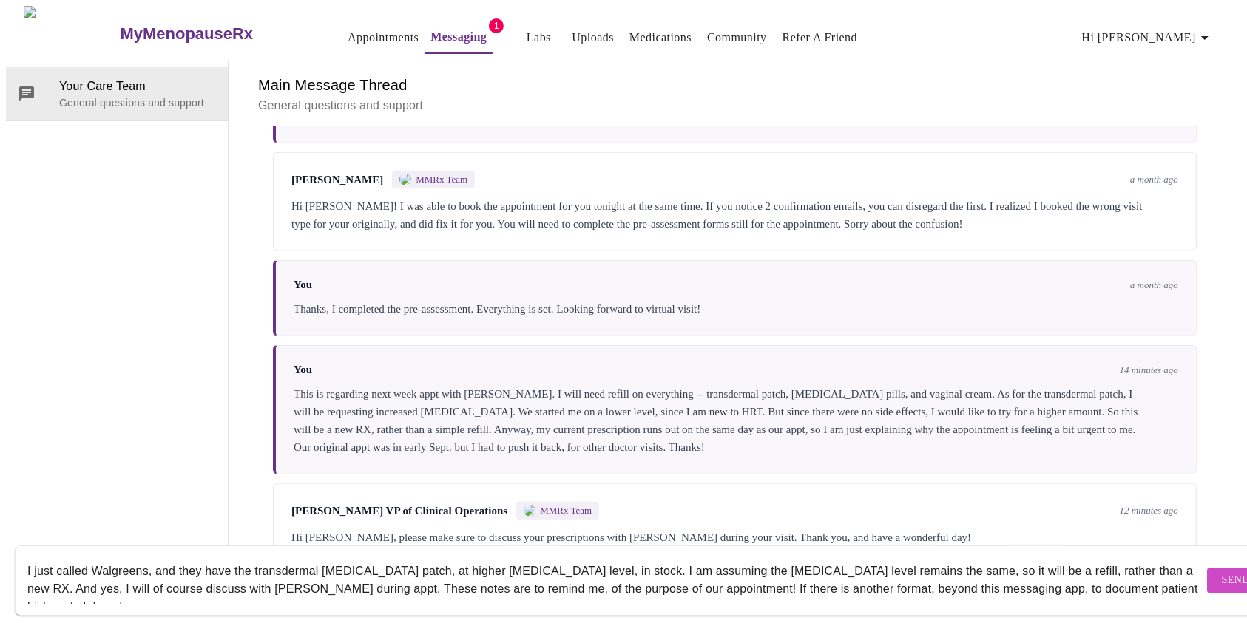
scroll to position [10, 0]
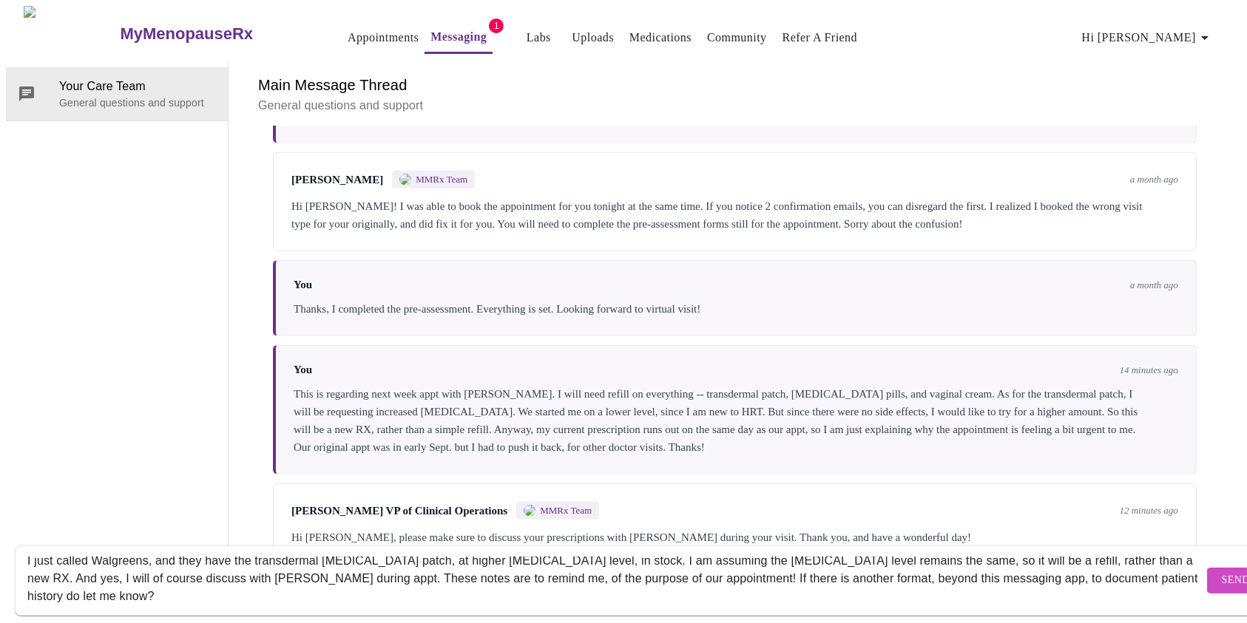
click at [325, 562] on textarea "I just called Walgreens, and they have the transdermal estradiol patch, at high…" at bounding box center [615, 580] width 1176 height 47
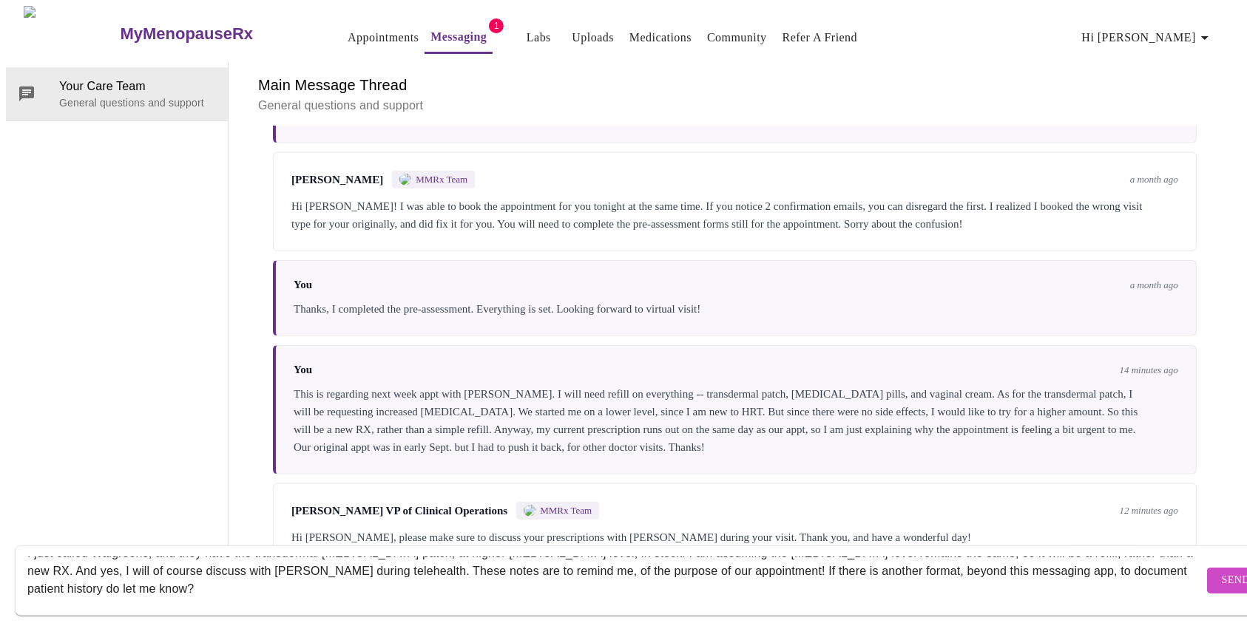
click at [68, 577] on textarea "I just called Walgreens, and they have the transdermal estradiol patch, at high…" at bounding box center [615, 580] width 1176 height 47
click at [214, 577] on textarea "I just called Walgreens, and they have the transdermal estradiol patch, at high…" at bounding box center [615, 580] width 1176 height 47
click at [623, 578] on textarea "I just called Walgreens, and they have the transdermal estradiol patch, at high…" at bounding box center [615, 580] width 1176 height 47
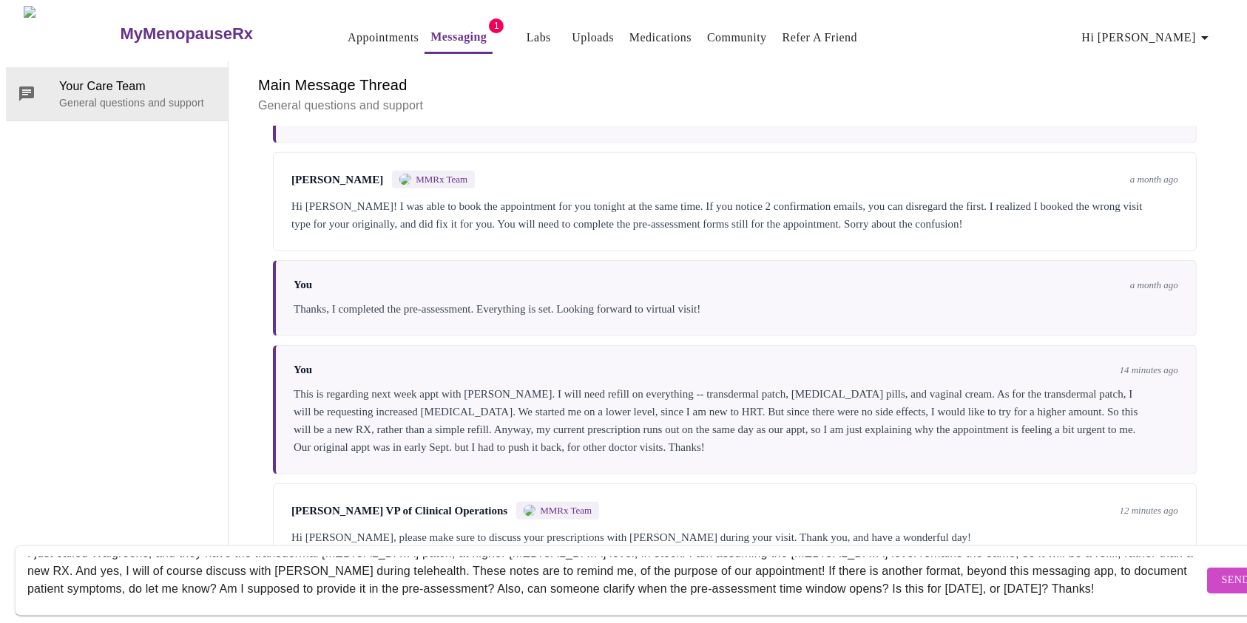
type textarea "I just called Walgreens, and they have the transdermal [MEDICAL_DATA] patch, at…"
click at [1222, 572] on span "Send" at bounding box center [1236, 581] width 28 height 18
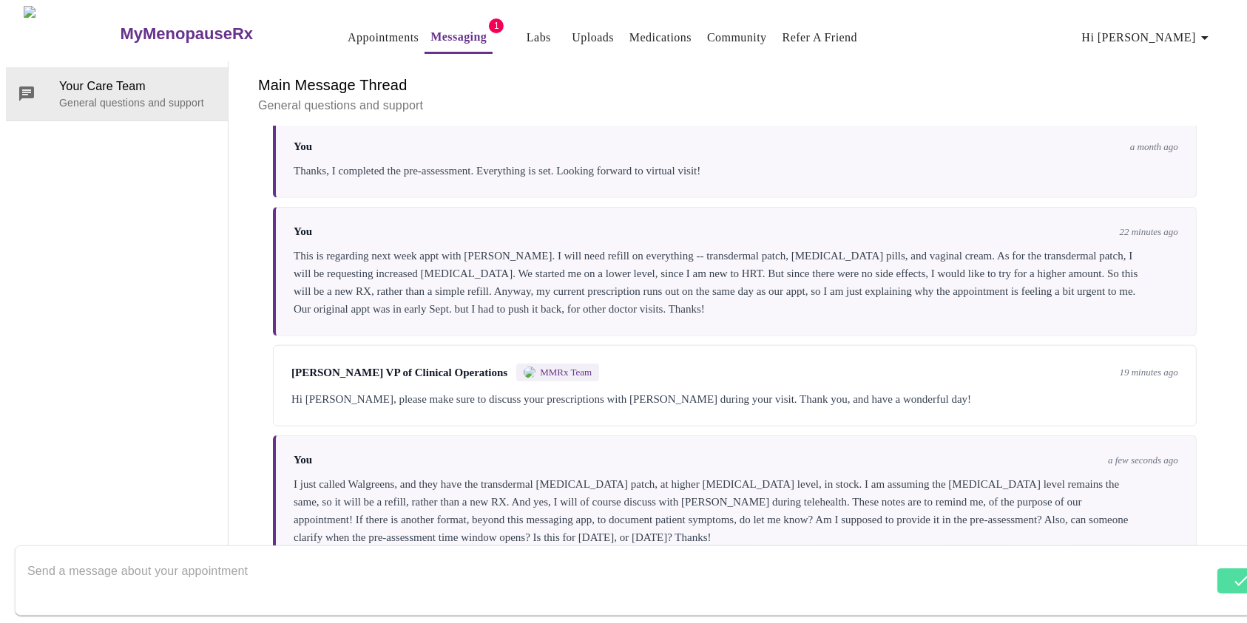
scroll to position [1903, 0]
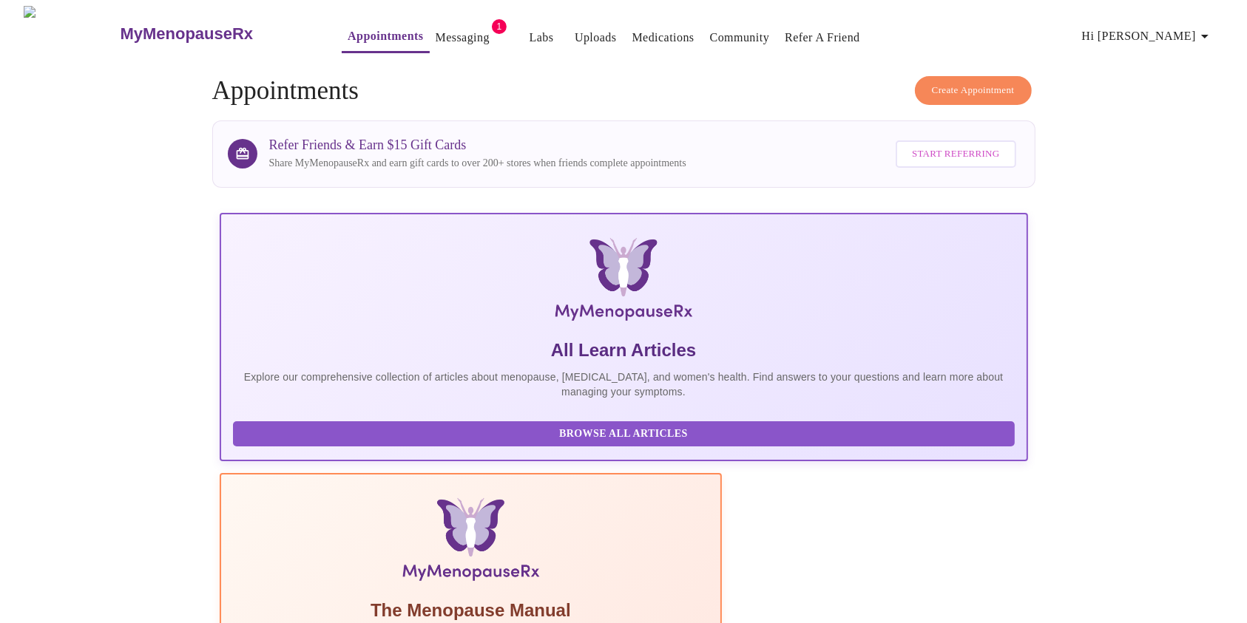
click at [436, 27] on link "Messaging" at bounding box center [463, 37] width 54 height 21
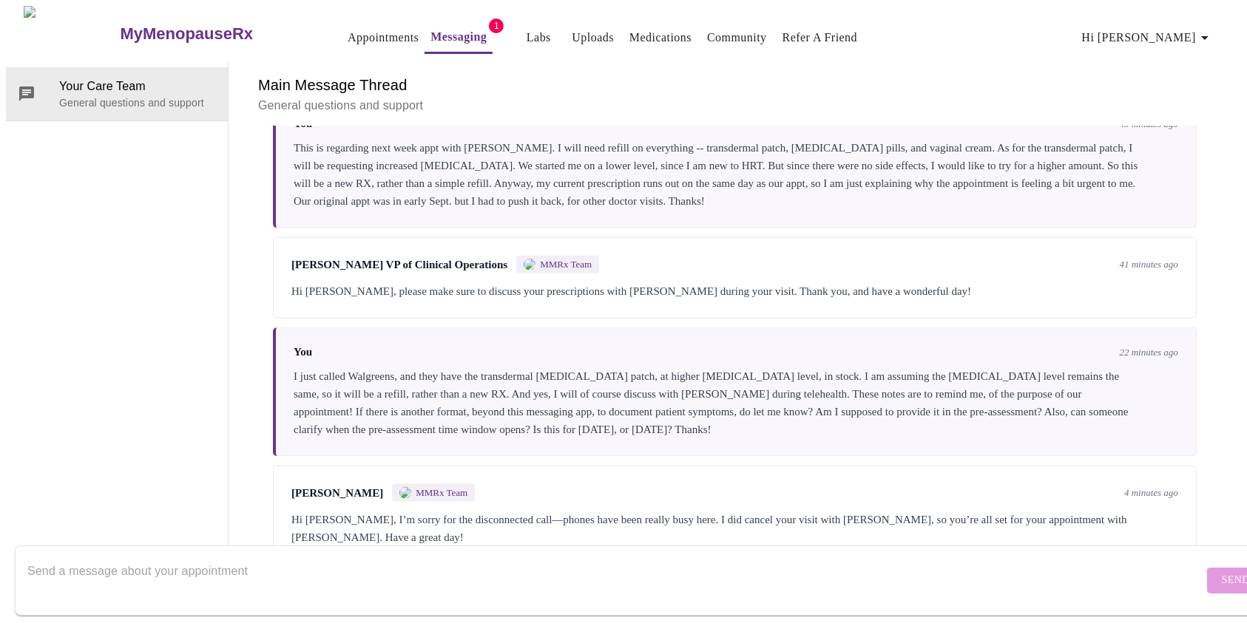
scroll to position [2013, 0]
click at [858, 557] on textarea "Send a message about your appointment" at bounding box center [615, 580] width 1176 height 47
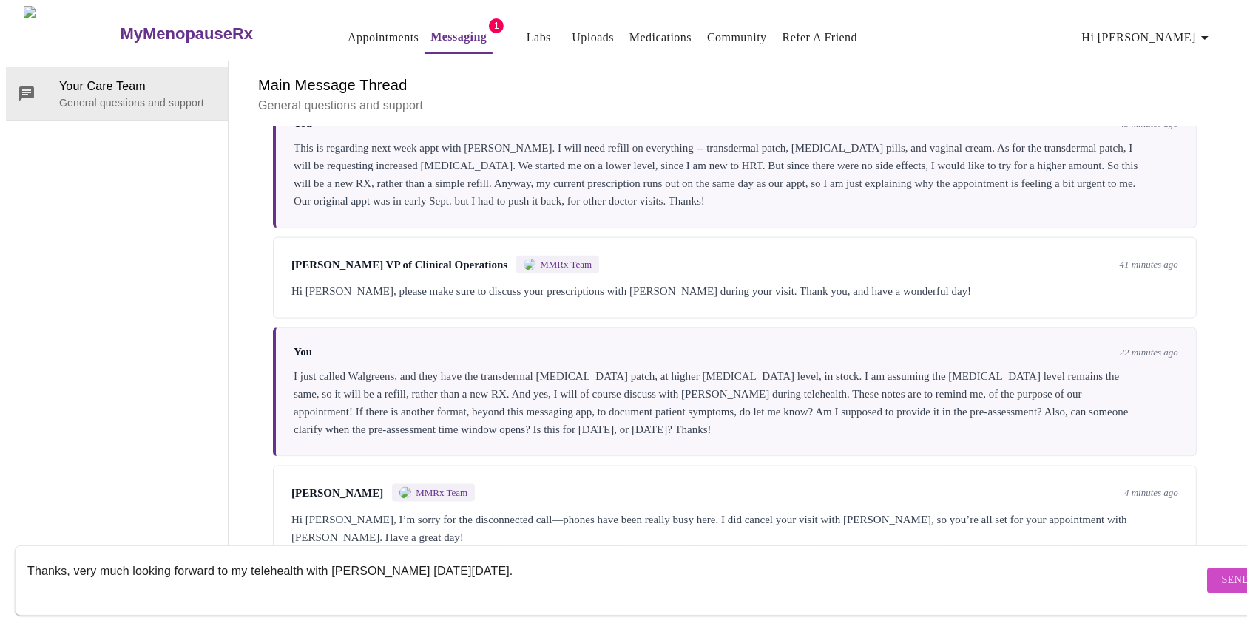
click at [231, 557] on textarea "Thanks, very much looking forward to my telehealth with Nurse Kelly on Tuesday,…" at bounding box center [615, 580] width 1176 height 47
drag, startPoint x: 231, startPoint y: 558, endPoint x: 74, endPoint y: 552, distance: 156.9
click at [74, 557] on textarea "Thanks, very much looking forward to my telehealth with Nurse Kelly on Tuesday,…" at bounding box center [615, 580] width 1176 height 47
click at [461, 557] on textarea "Thanks, confirming my telehealth with Nurse Kelly on Tuesday, Sept. 23." at bounding box center [615, 580] width 1176 height 47
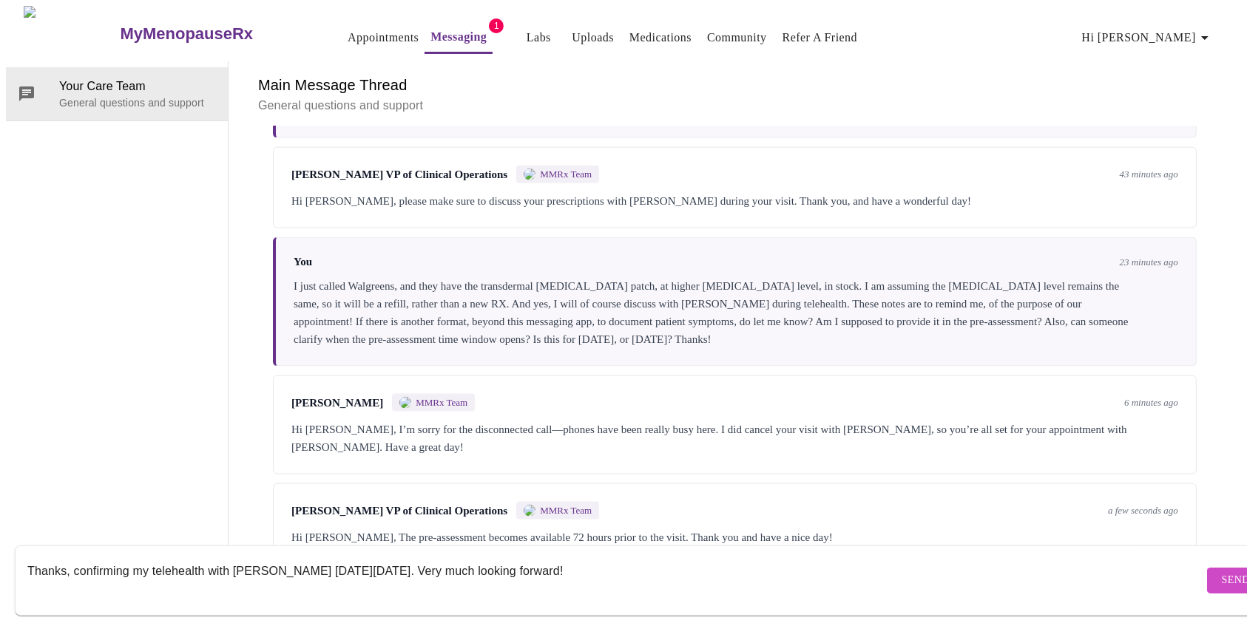
scroll to position [2106, 0]
type textarea "Thanks, confirming my telehealth with Nurse Kelly on Tuesday, Sept. 23. Very mu…"
click at [1222, 572] on span "Send" at bounding box center [1236, 581] width 28 height 18
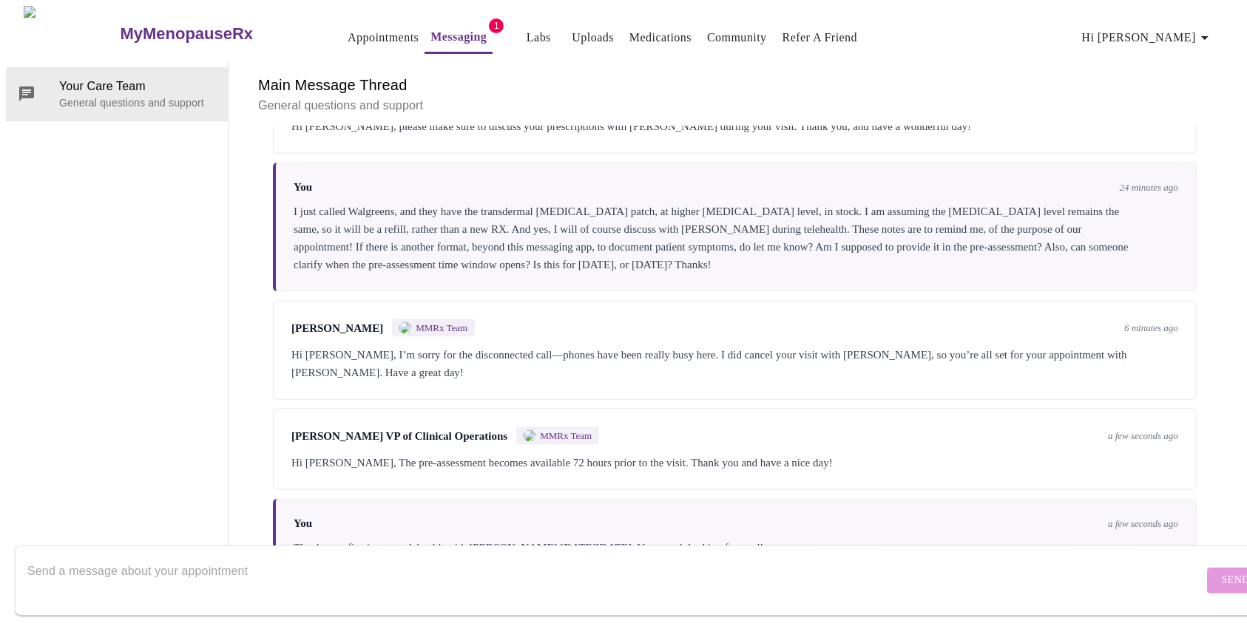
scroll to position [2096, 0]
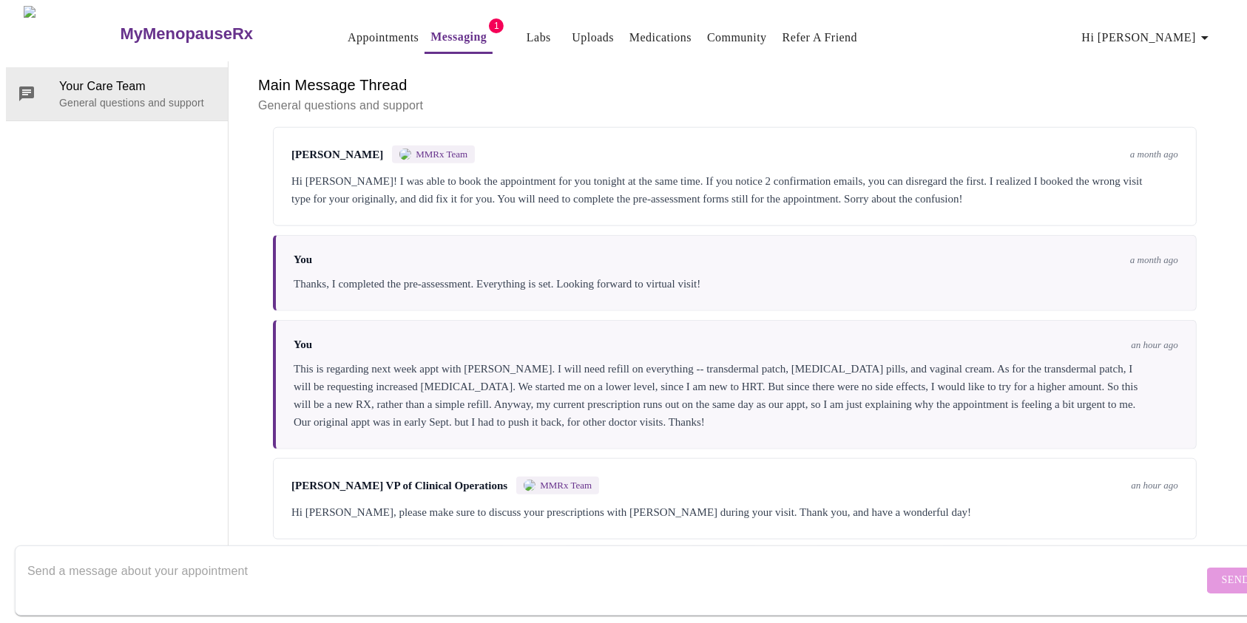
scroll to position [1698, 0]
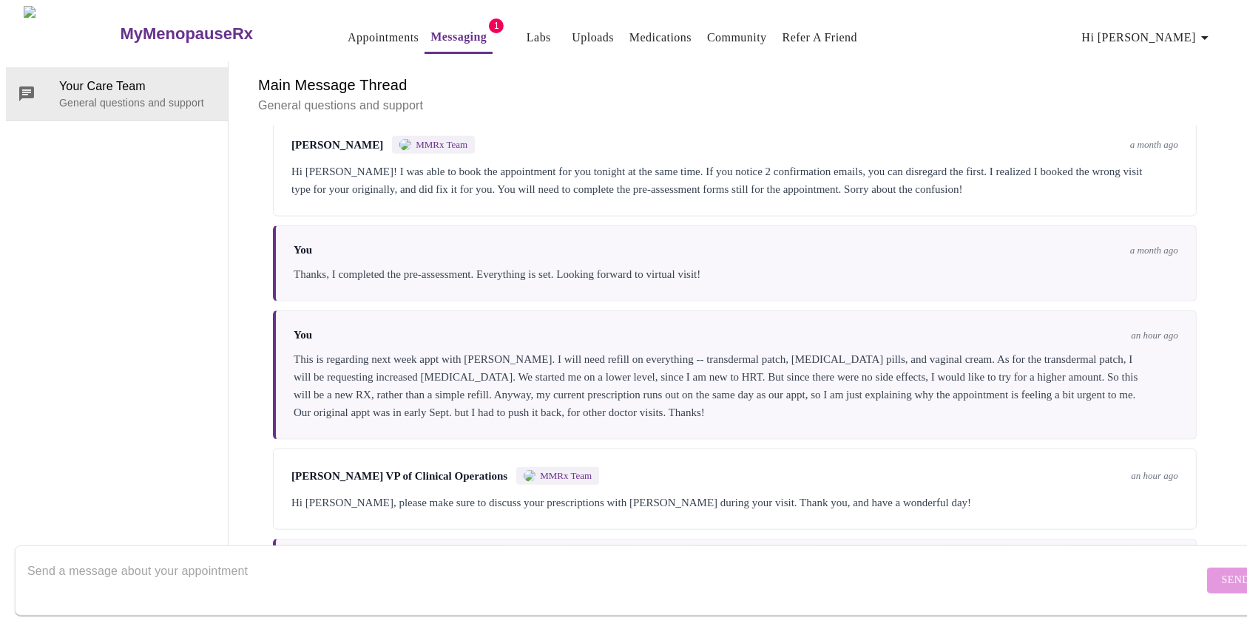
click at [1207, 424] on div "Messages are typically reviewed within 1-2 business days You [DATE] New patient…" at bounding box center [734, 345] width 977 height 439
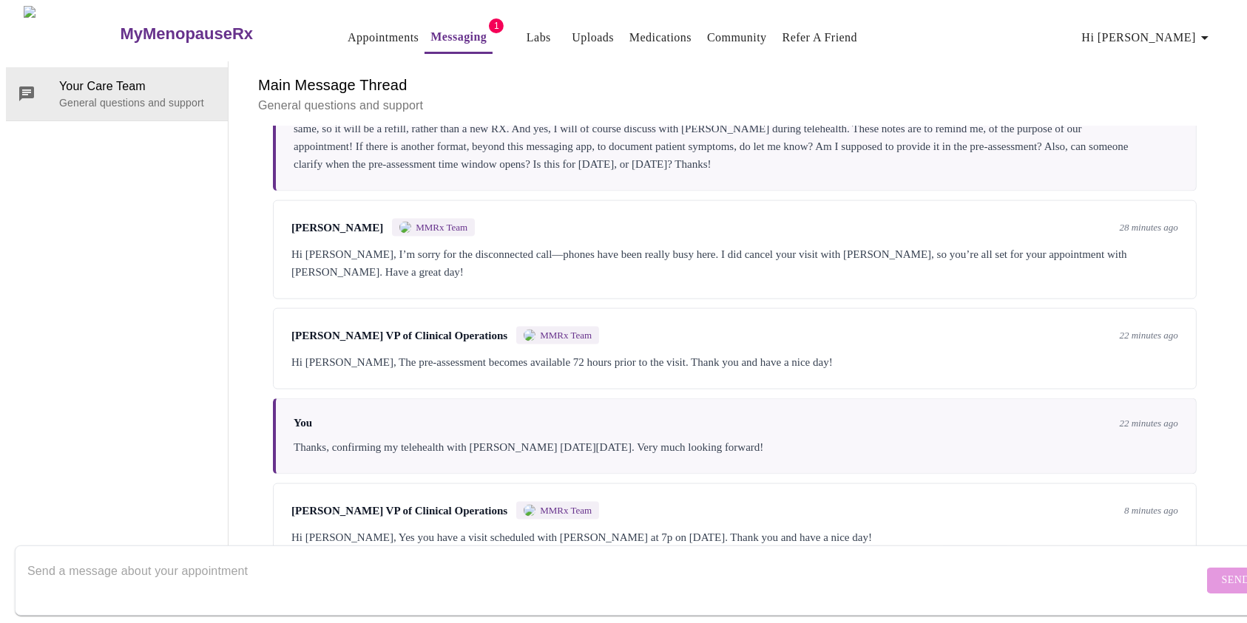
scroll to position [2288, 0]
click at [354, 33] on link "Appointments" at bounding box center [383, 37] width 71 height 21
